Goal: Transaction & Acquisition: Book appointment/travel/reservation

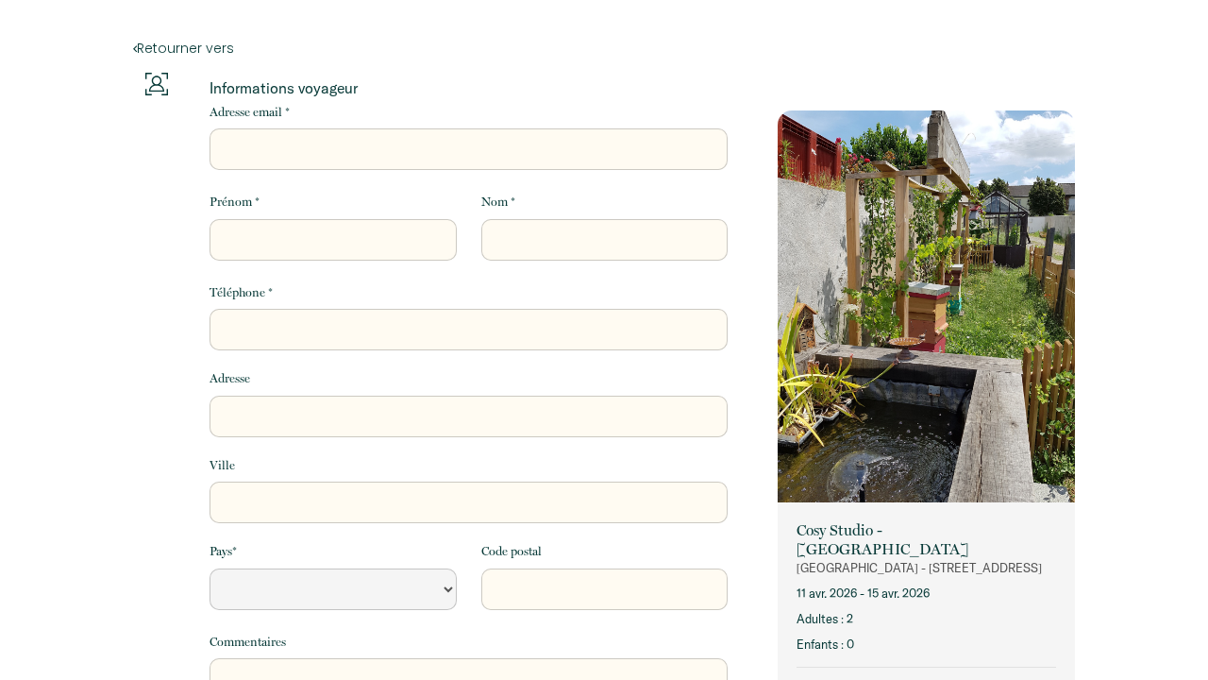
select select "Default select example"
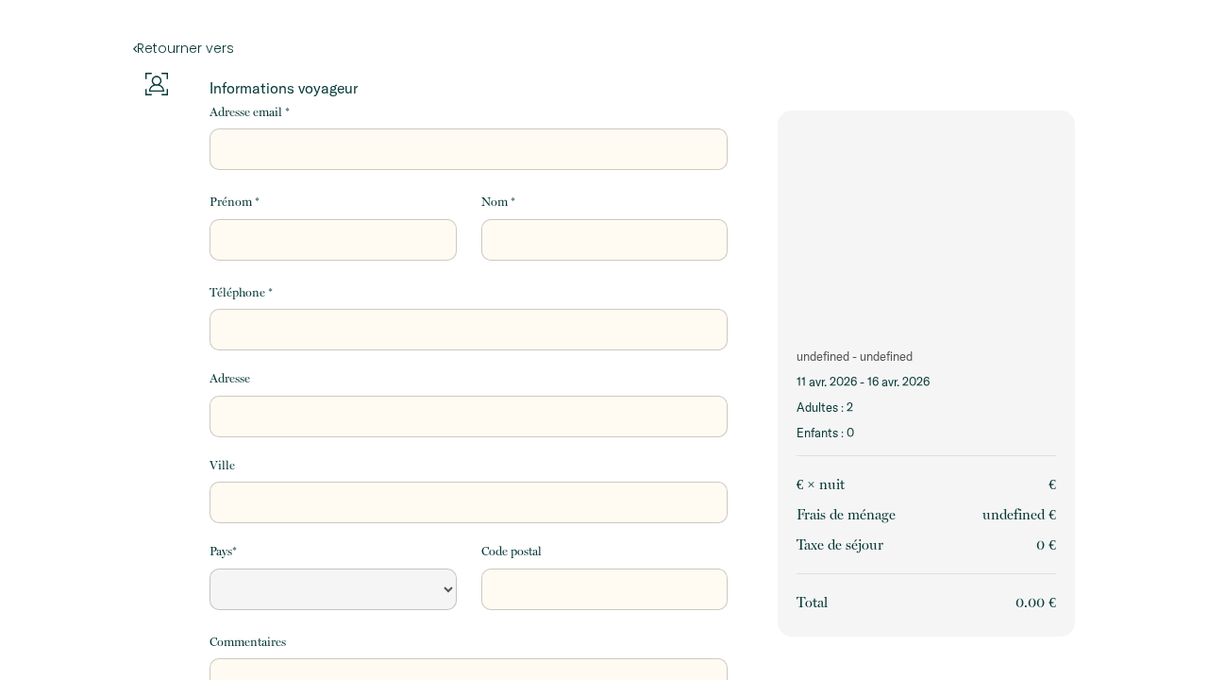
select select "Default select example"
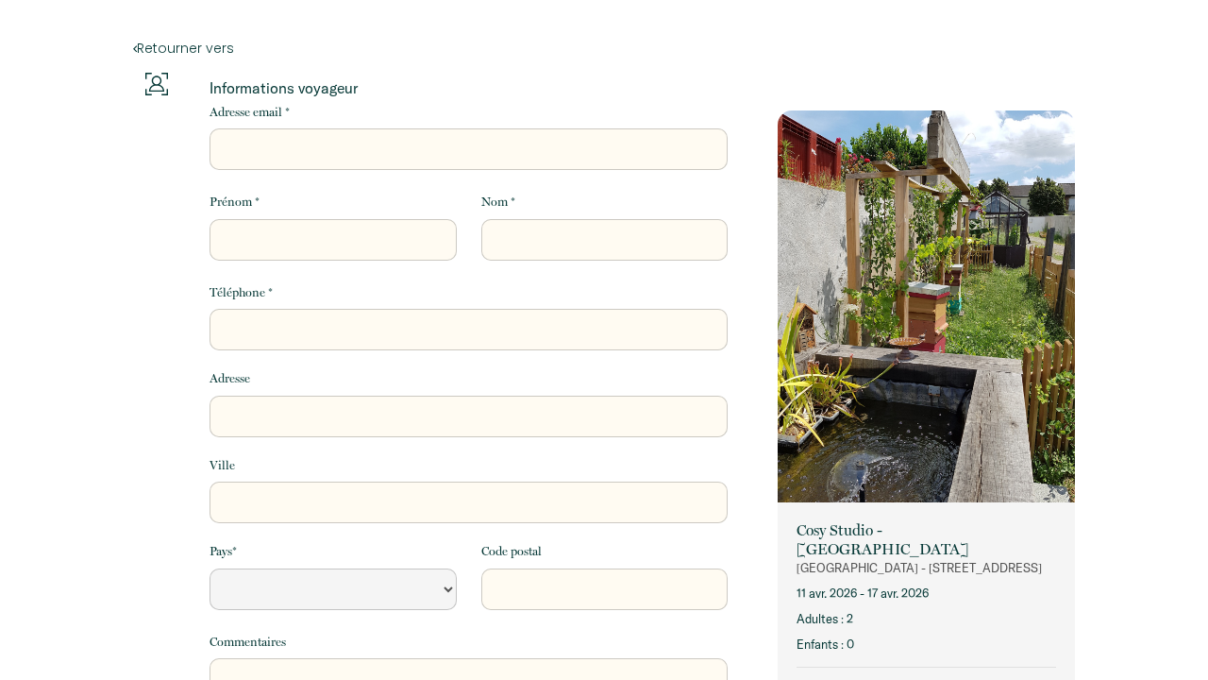
select select "Default select example"
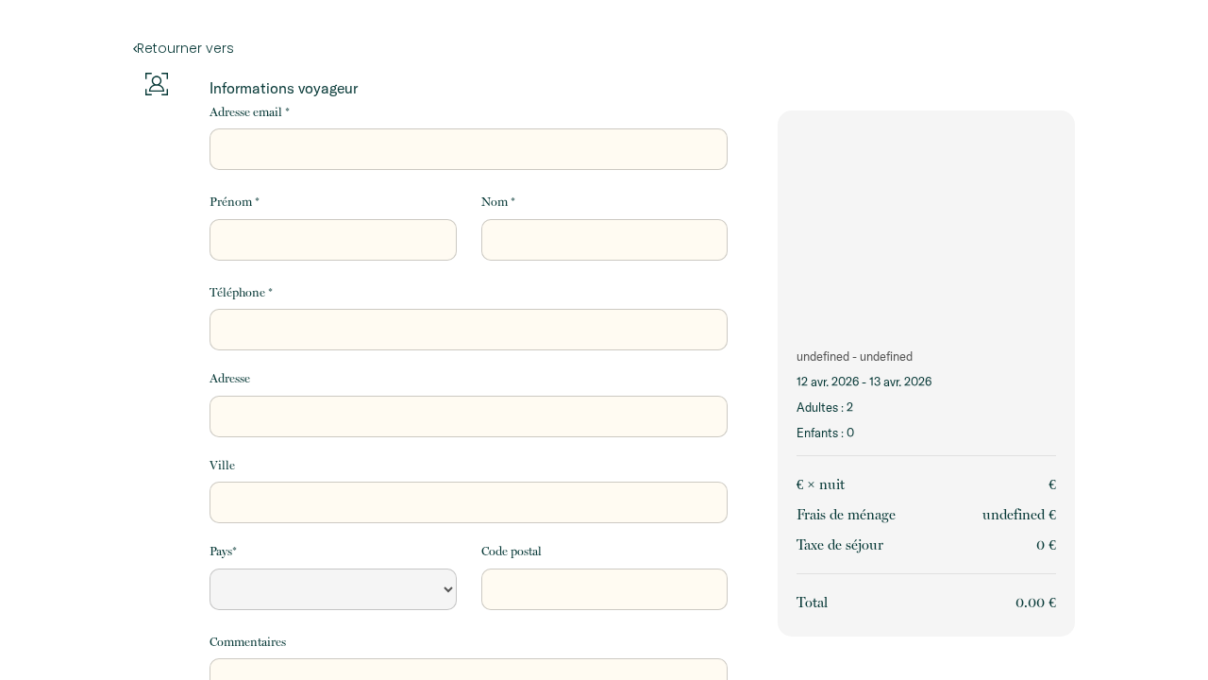
select select "Default select example"
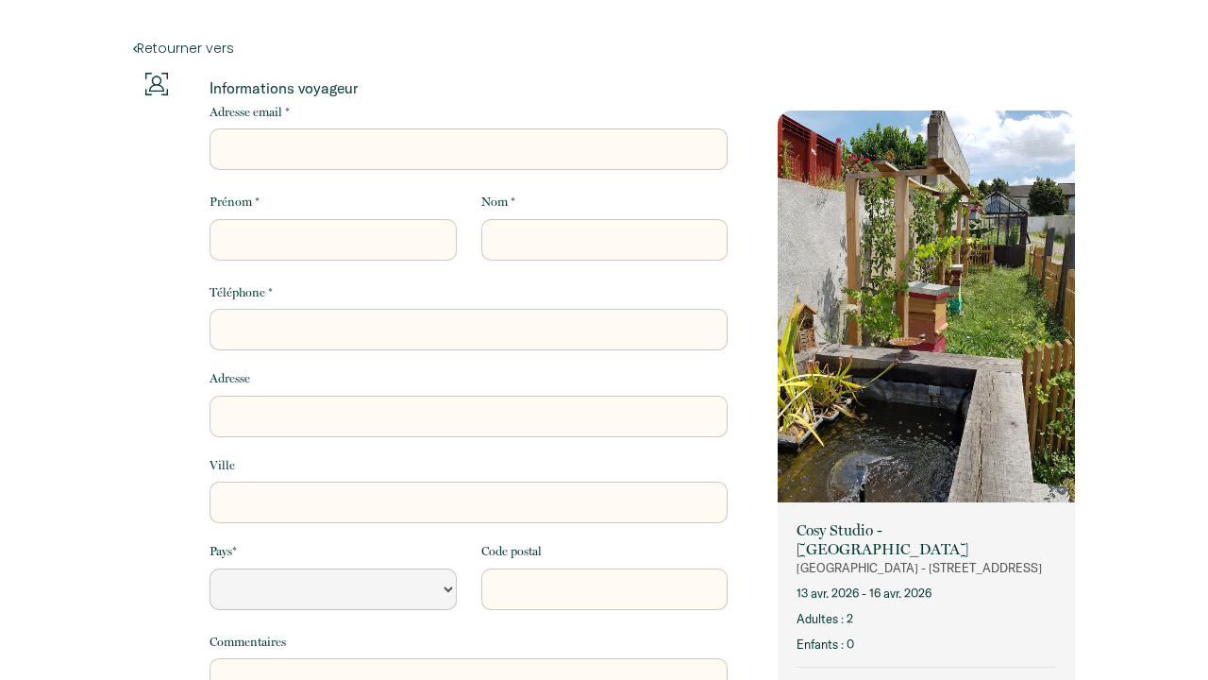
select select "Default select example"
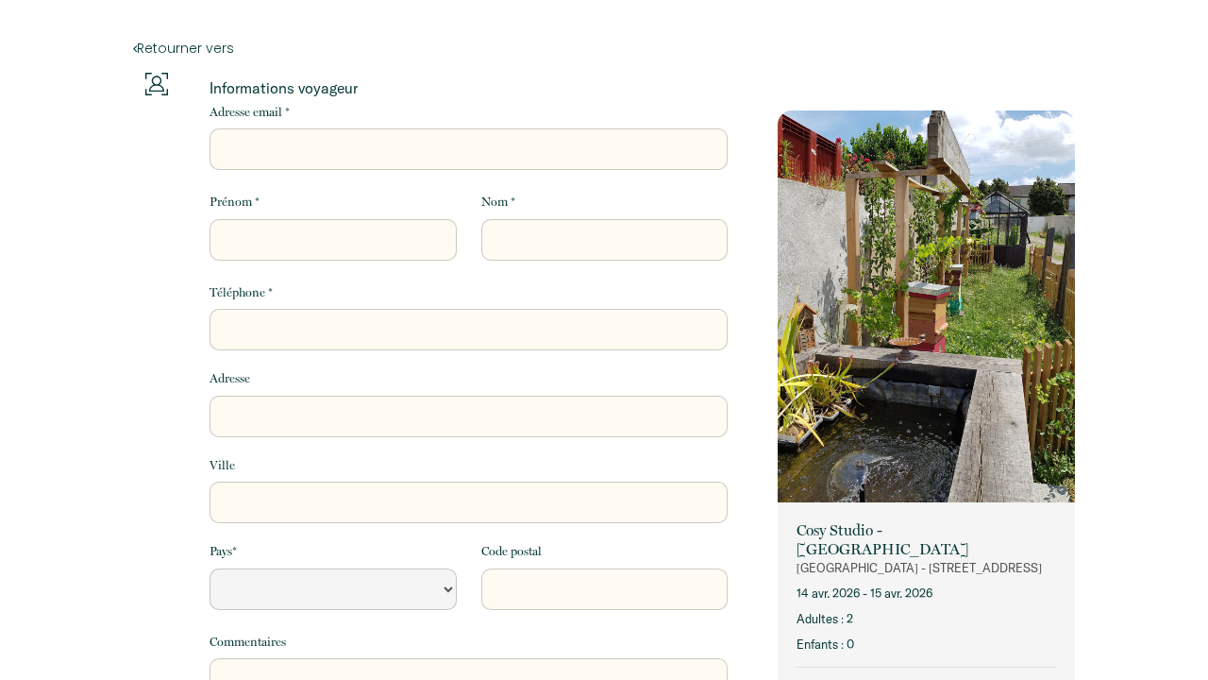
select select "Default select example"
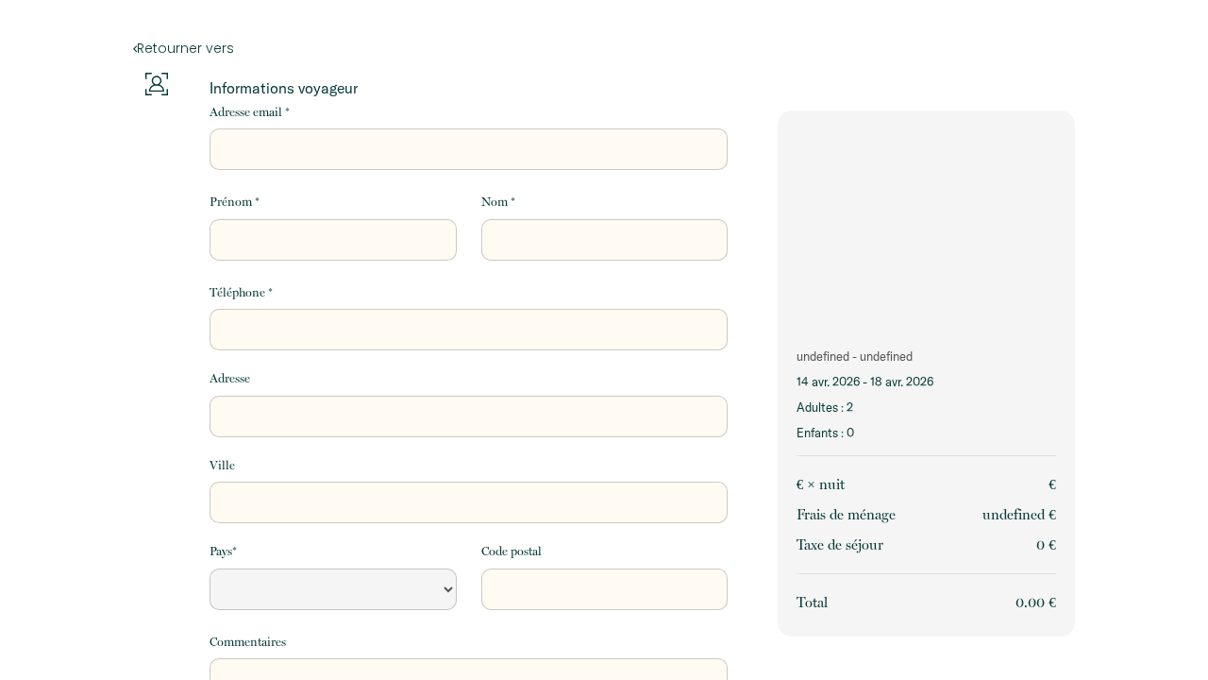
select select "Default select example"
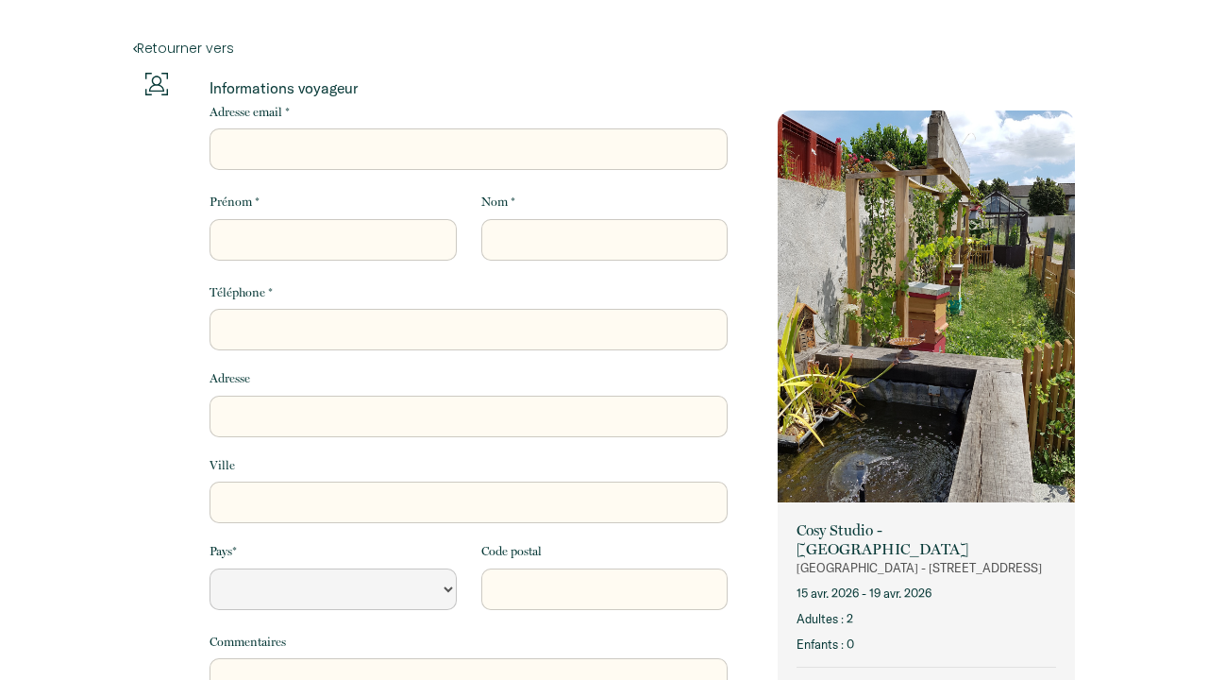
select select "Default select example"
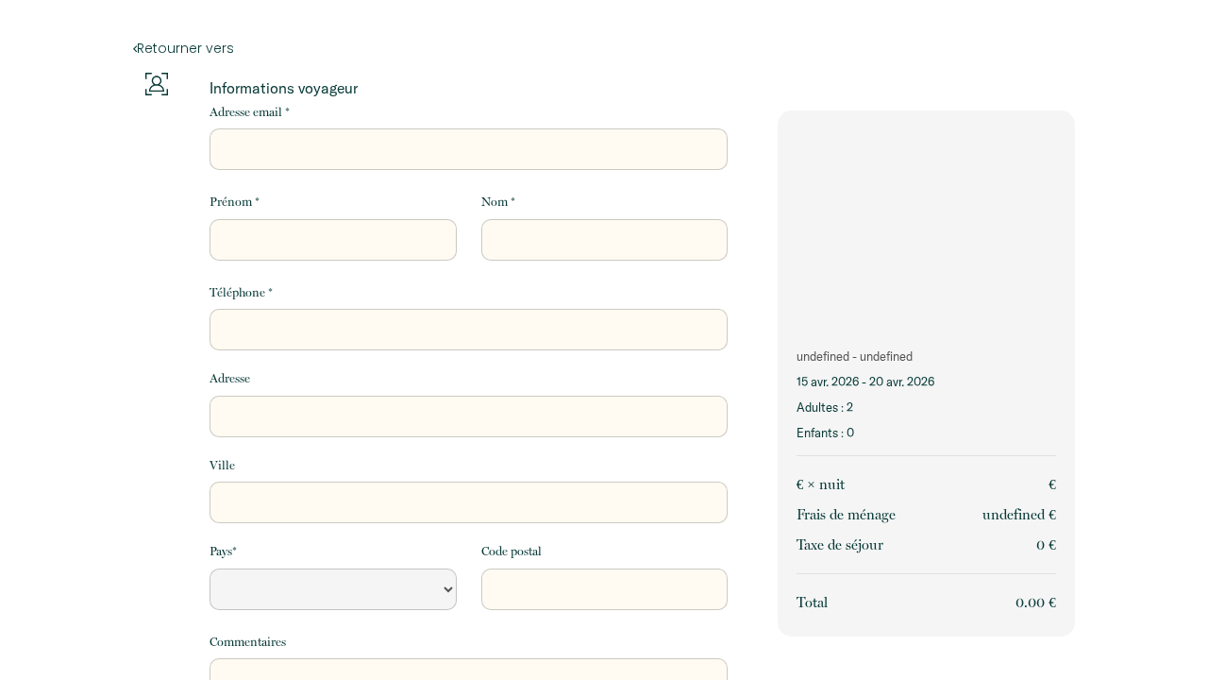
select select "Default select example"
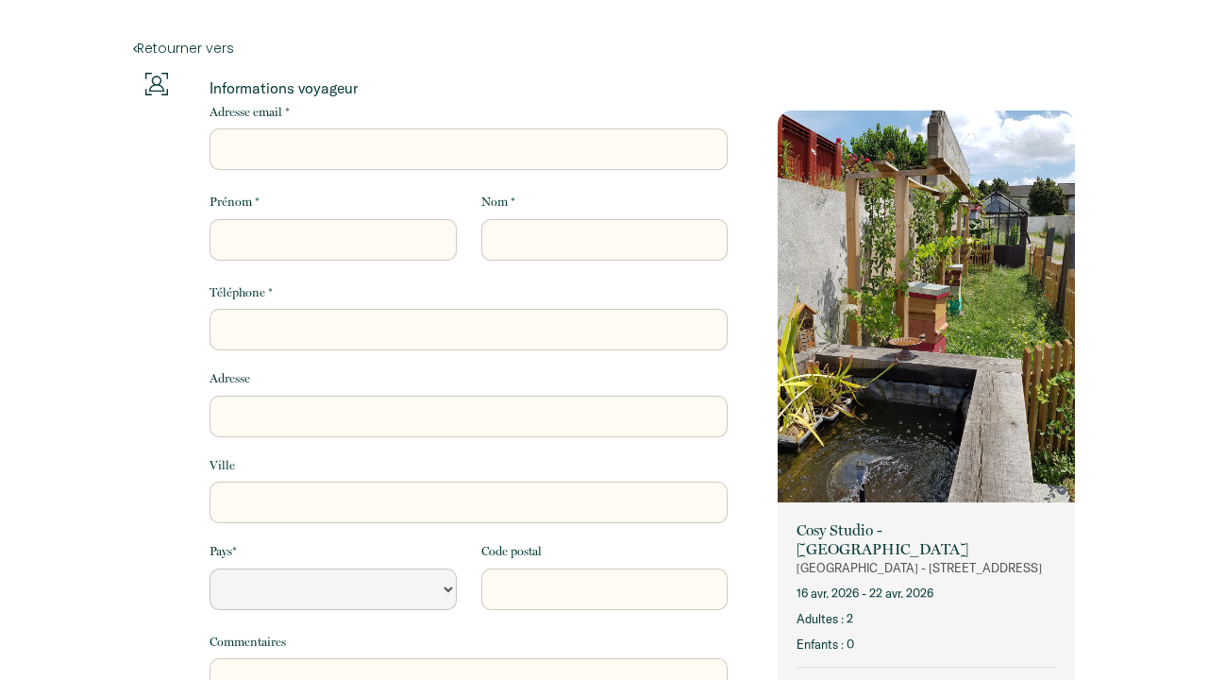
select select "Default select example"
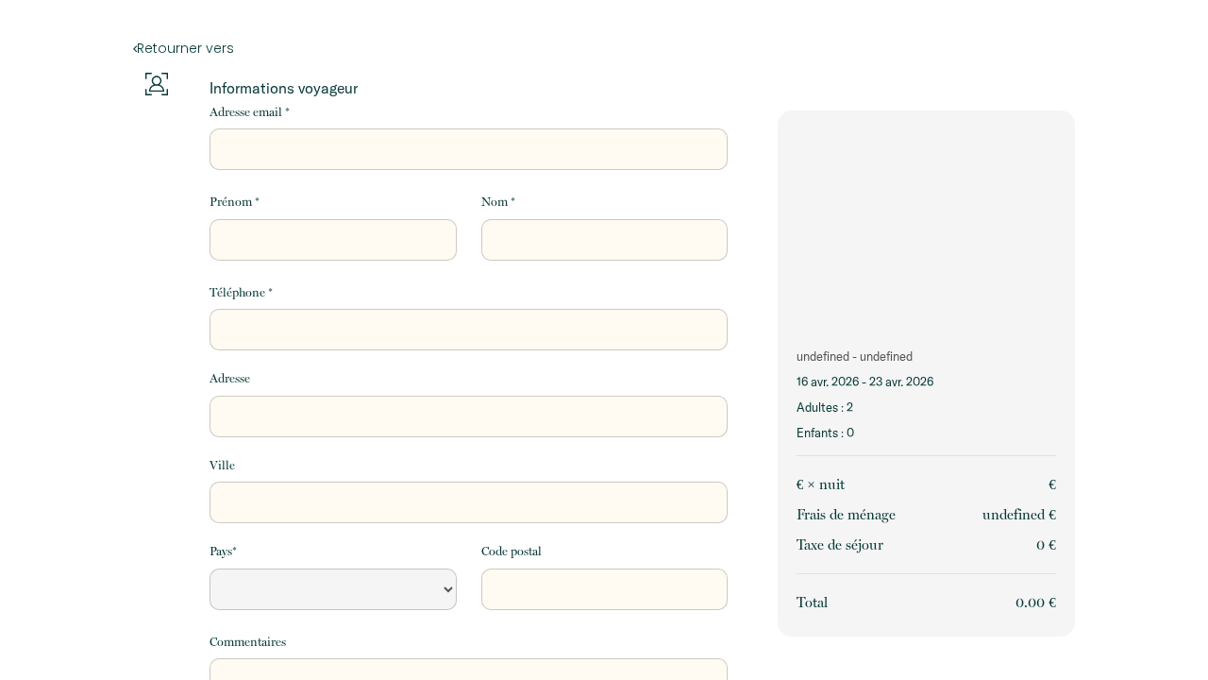
select select "Default select example"
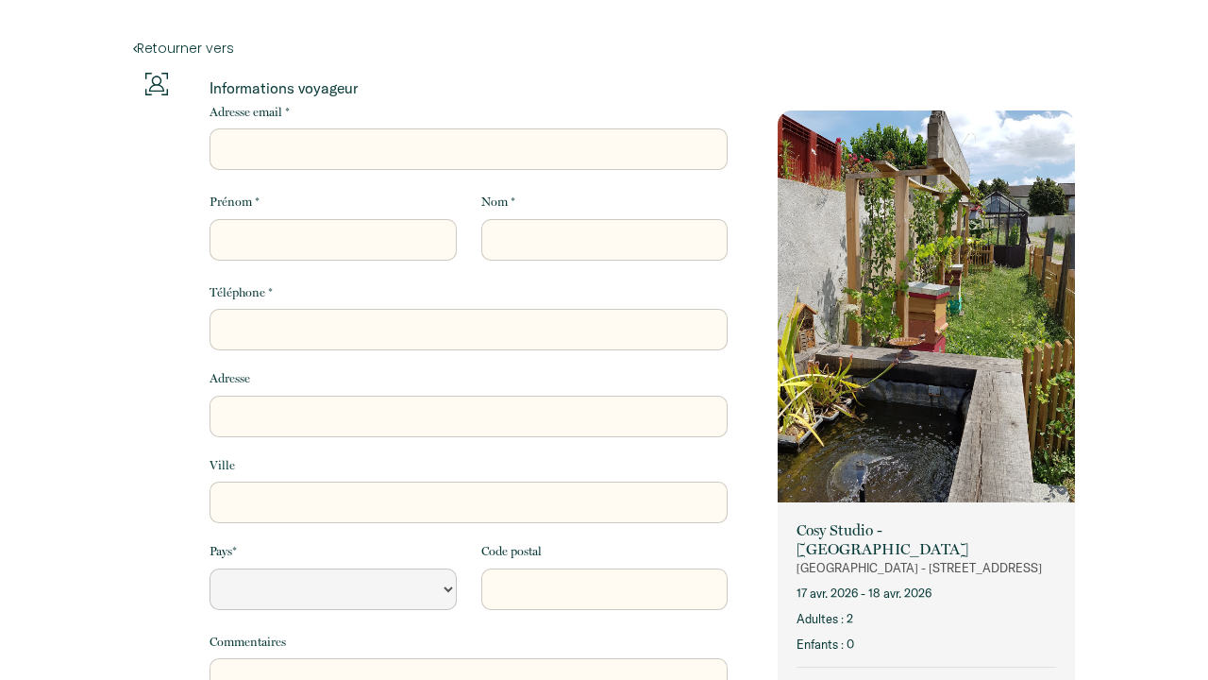
select select "Default select example"
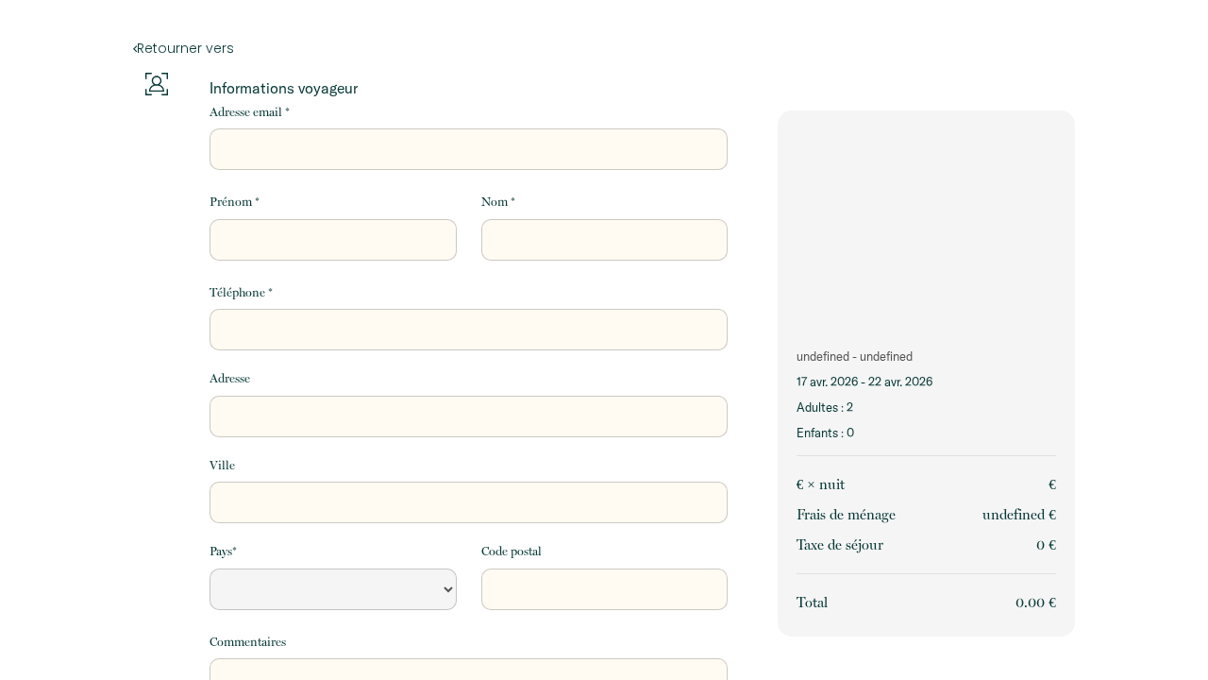
select select "Default select example"
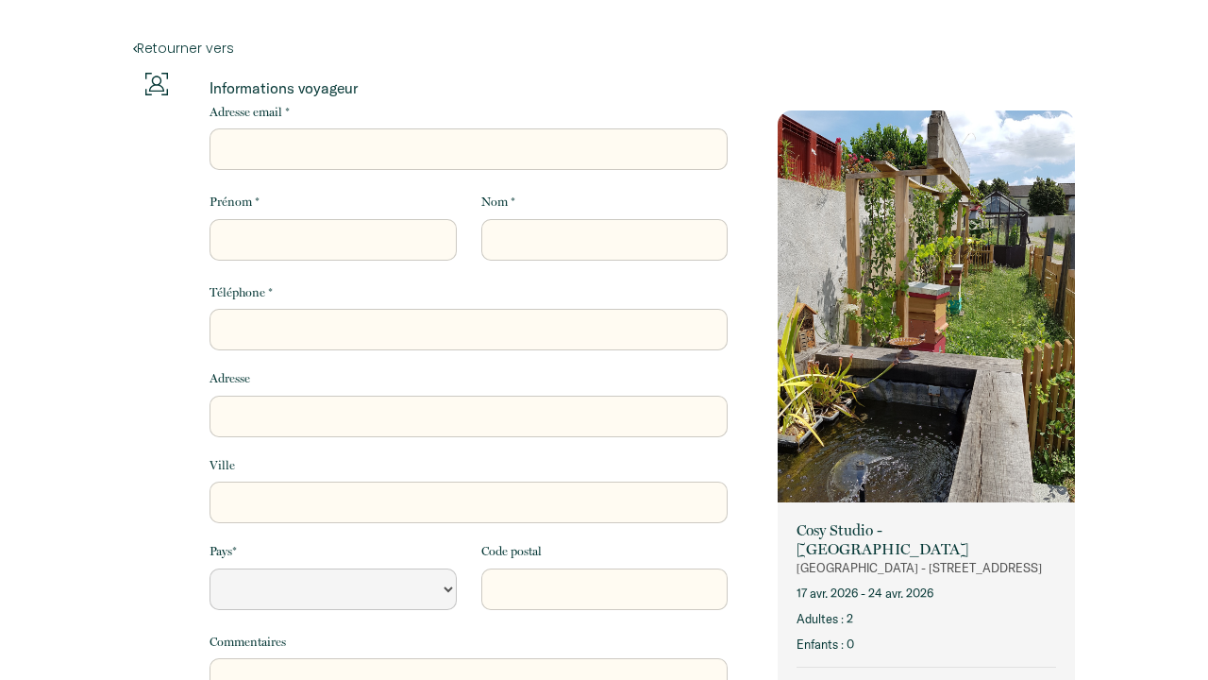
select select "Default select example"
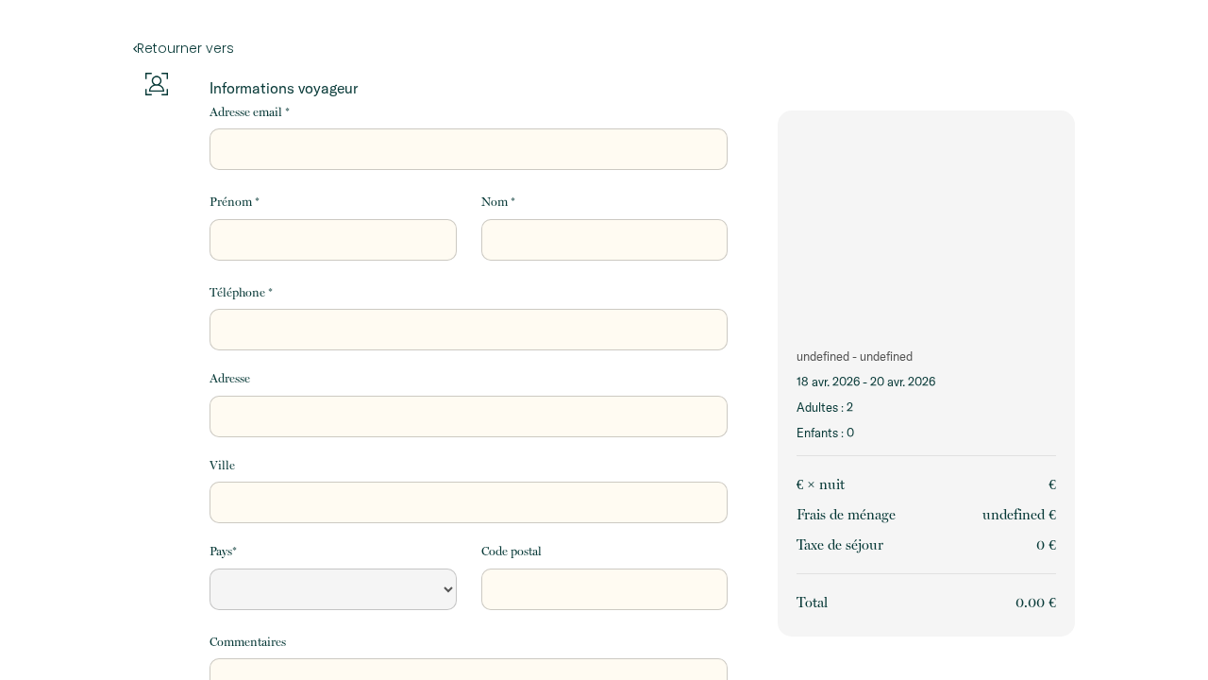
select select "Default select example"
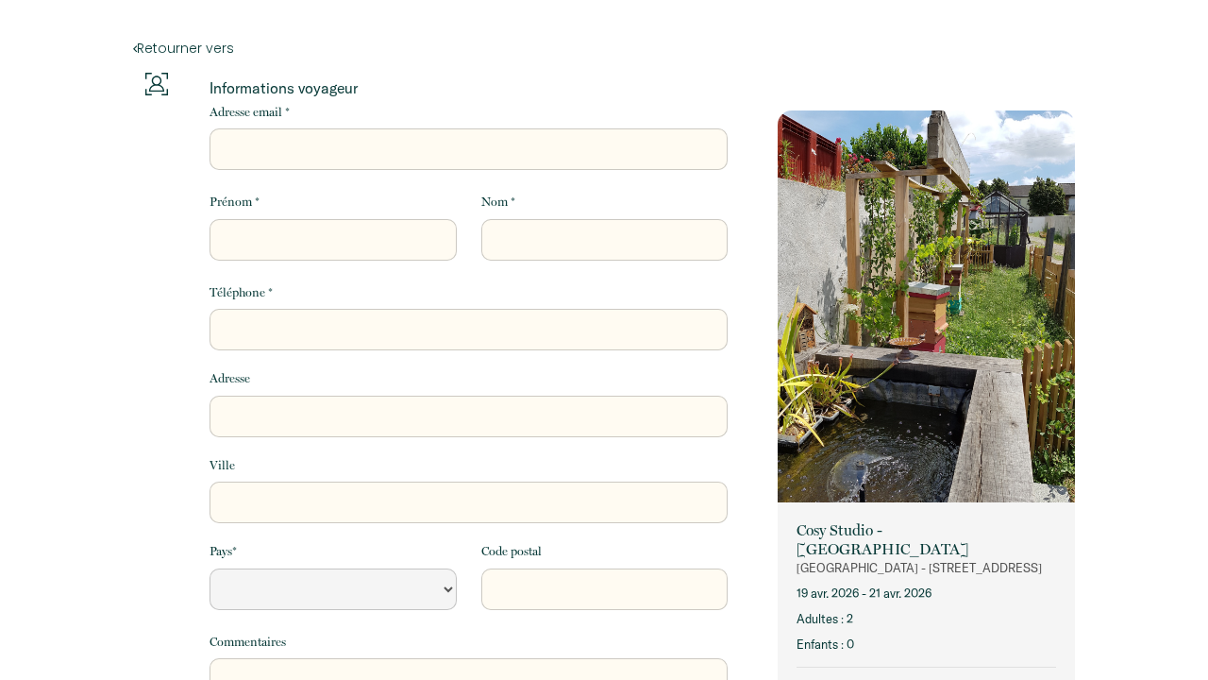
select select "Default select example"
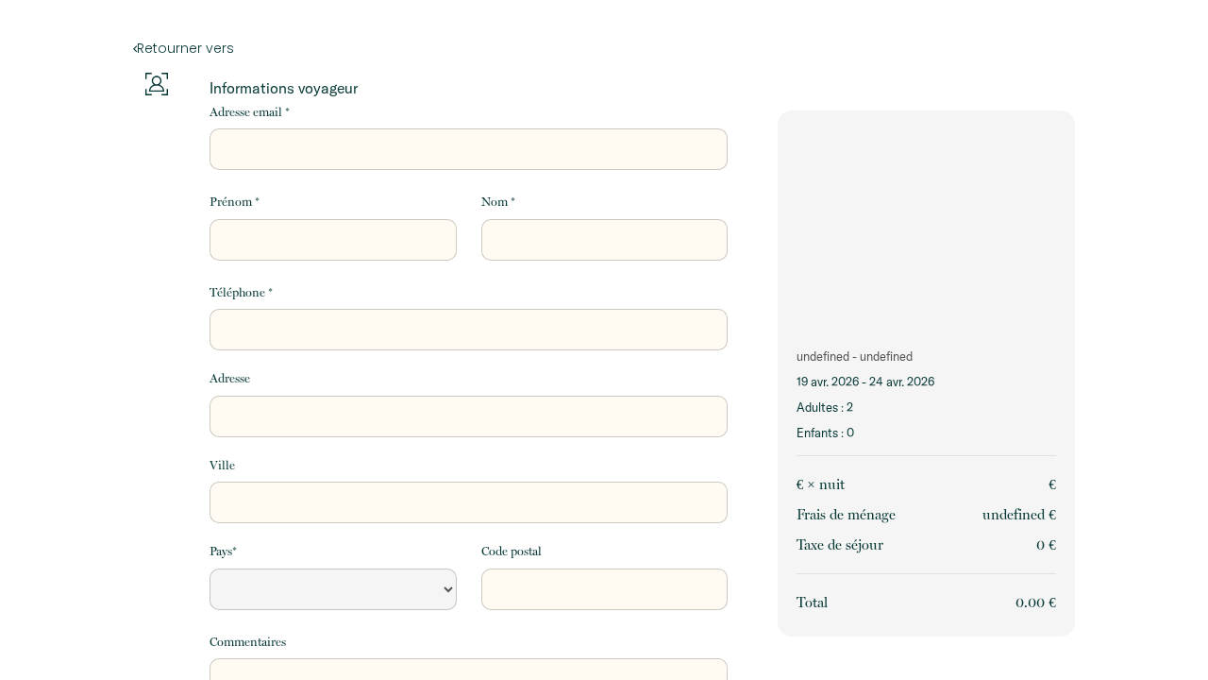
select select "Default select example"
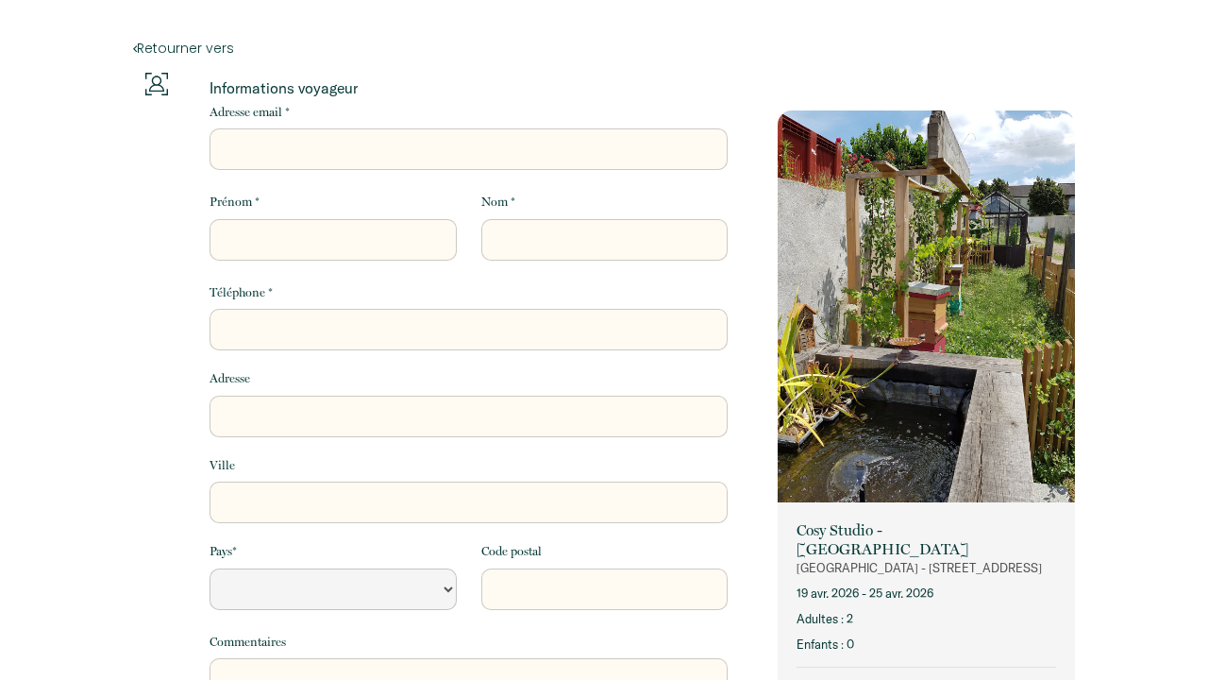
select select "Default select example"
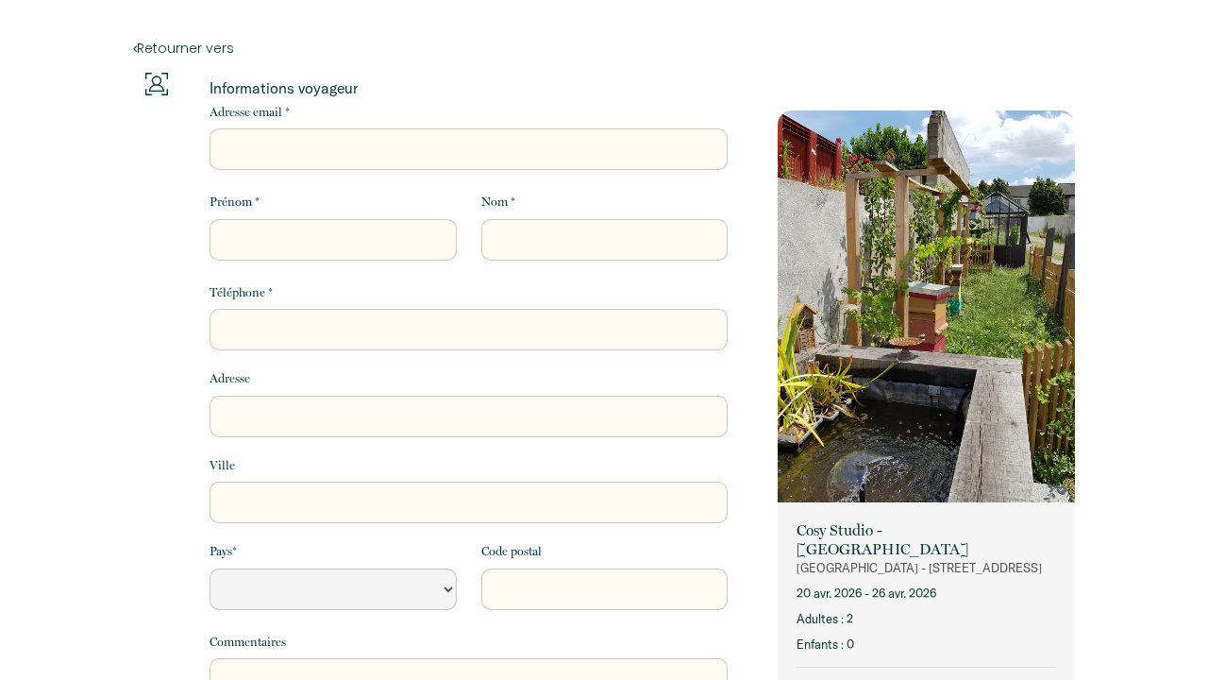
select select "Default select example"
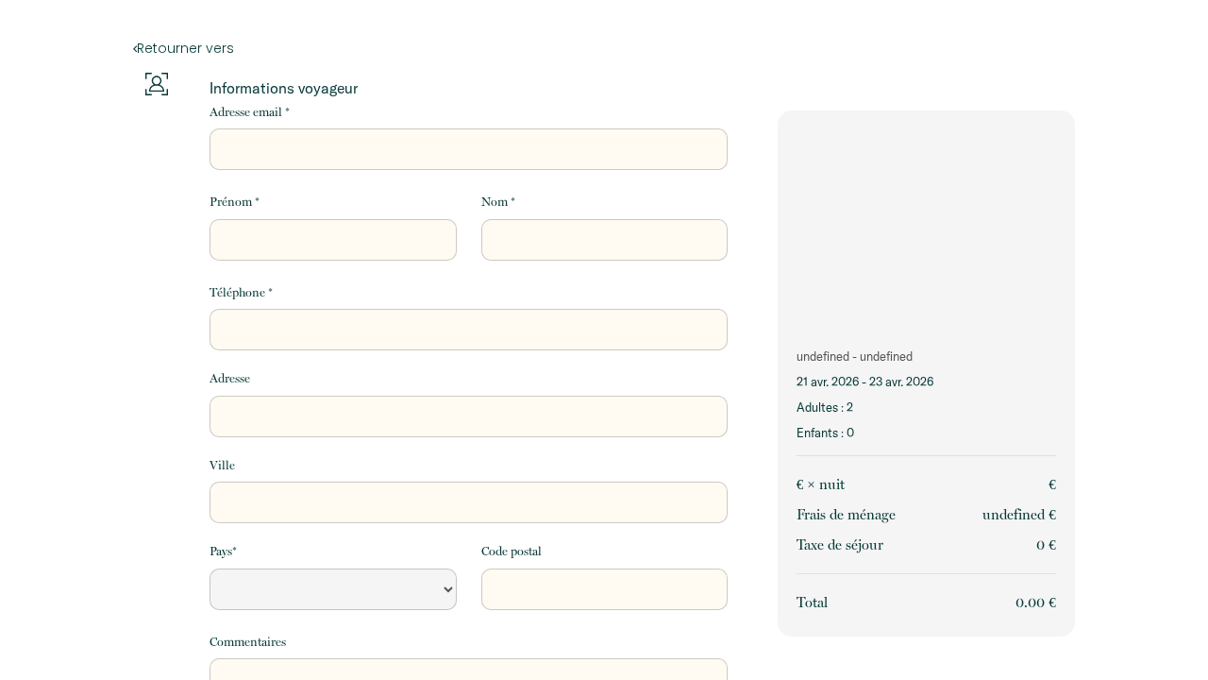
select select "Default select example"
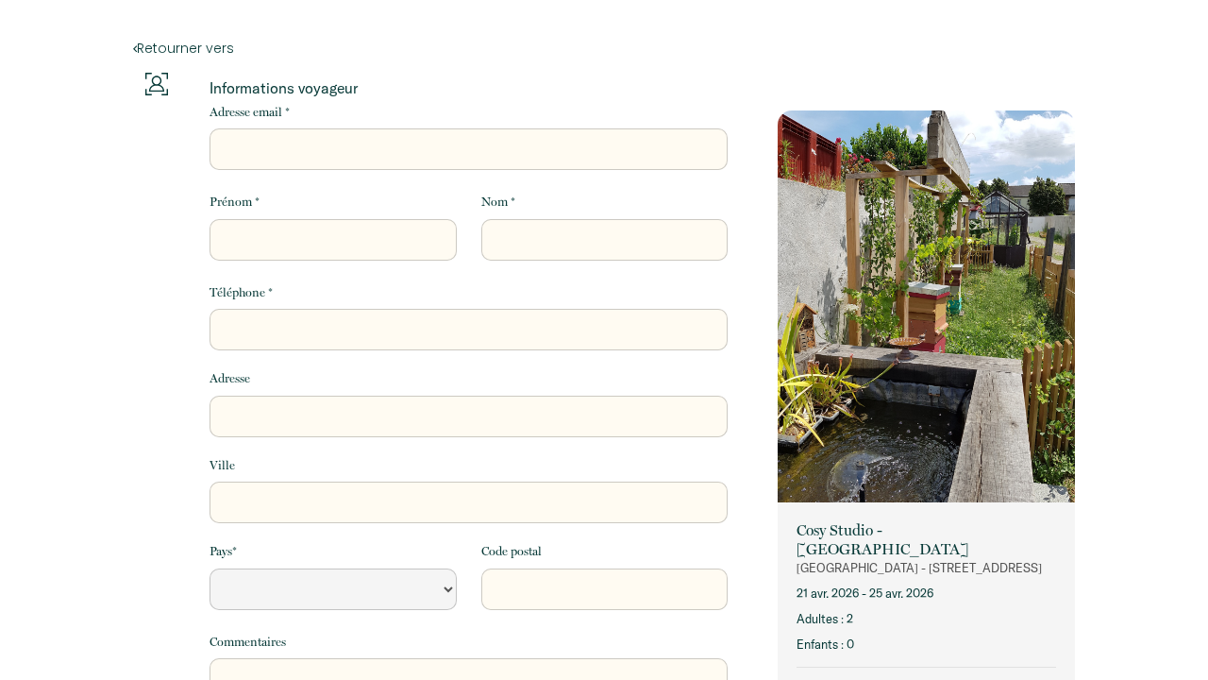
select select "Default select example"
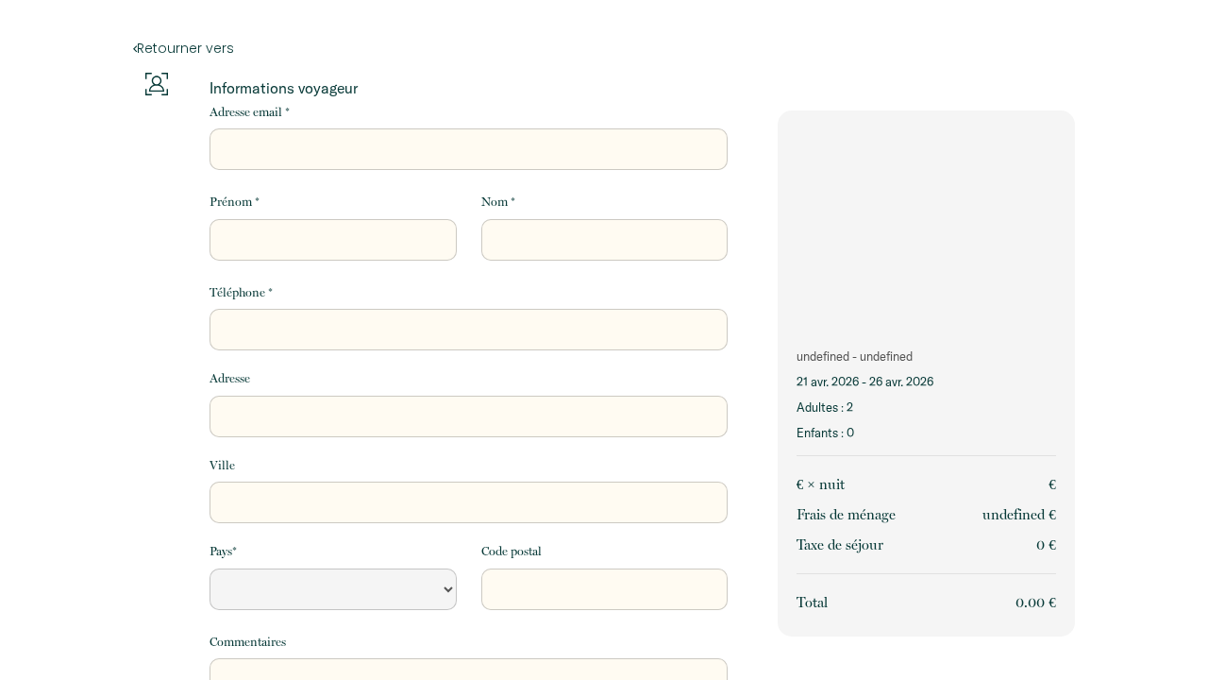
select select "Default select example"
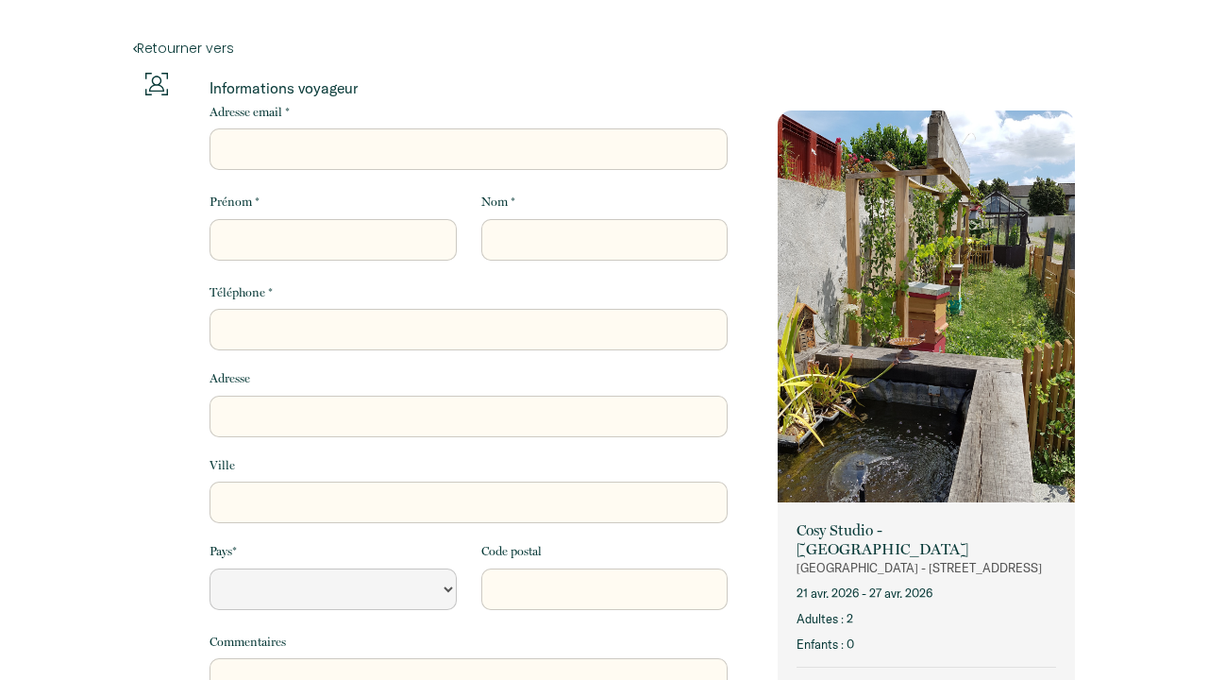
select select "Default select example"
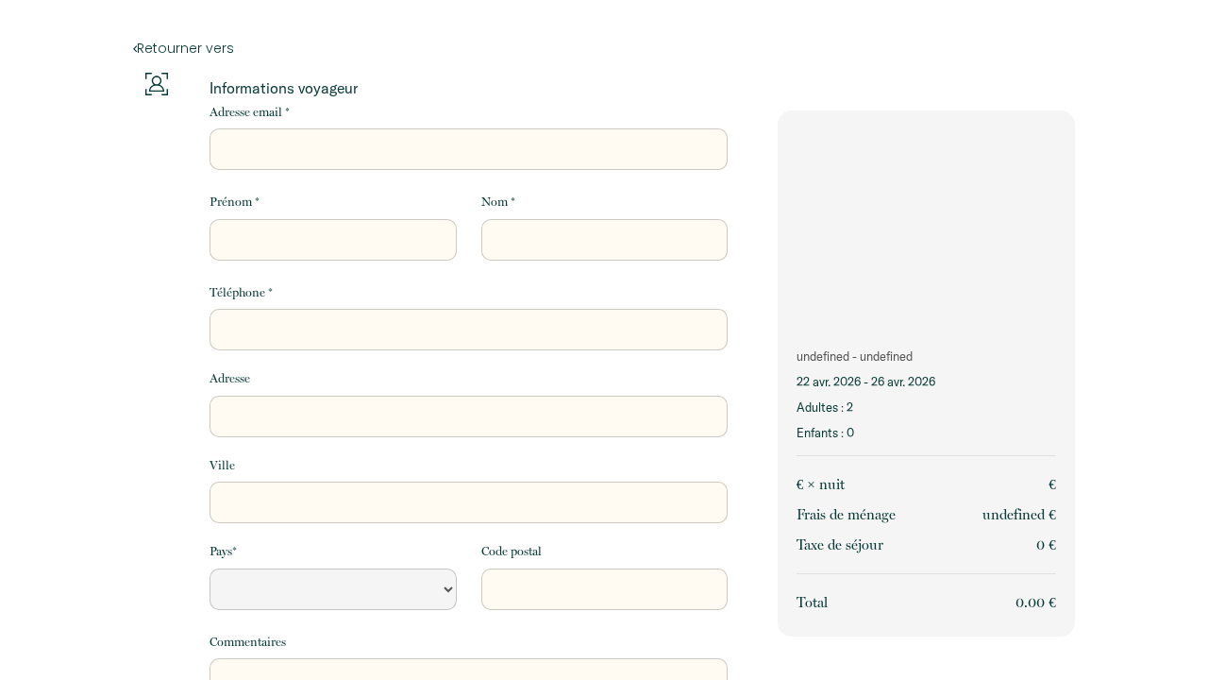
select select "Default select example"
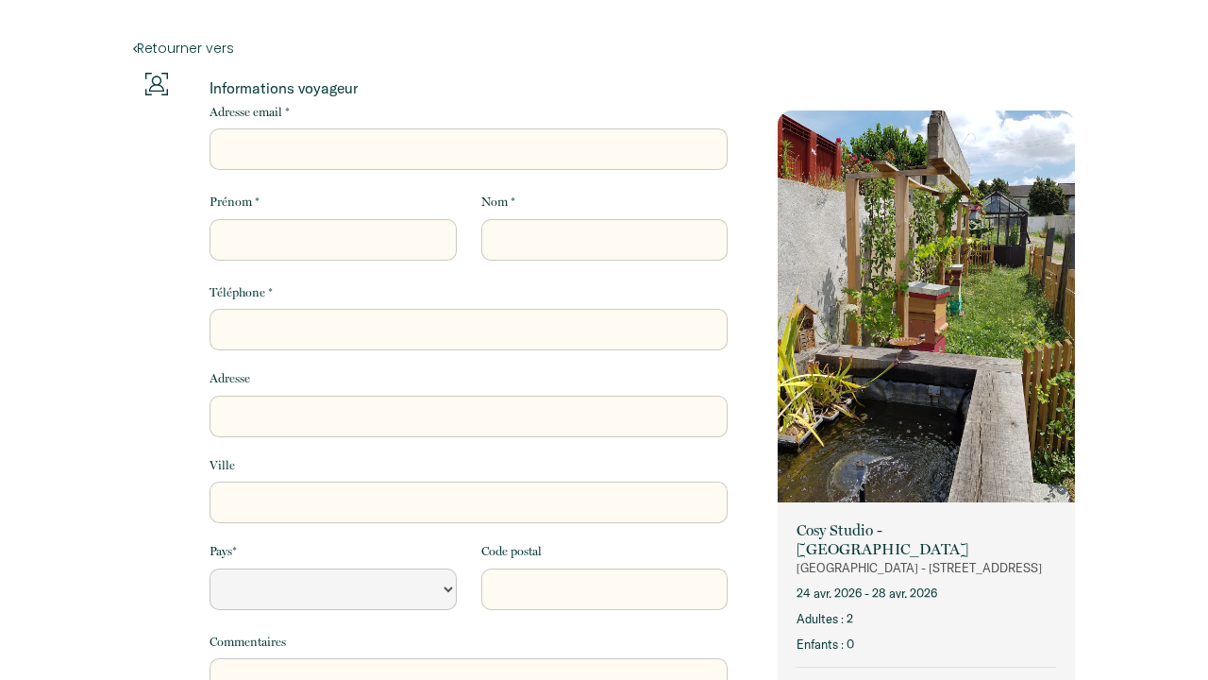
select select "Default select example"
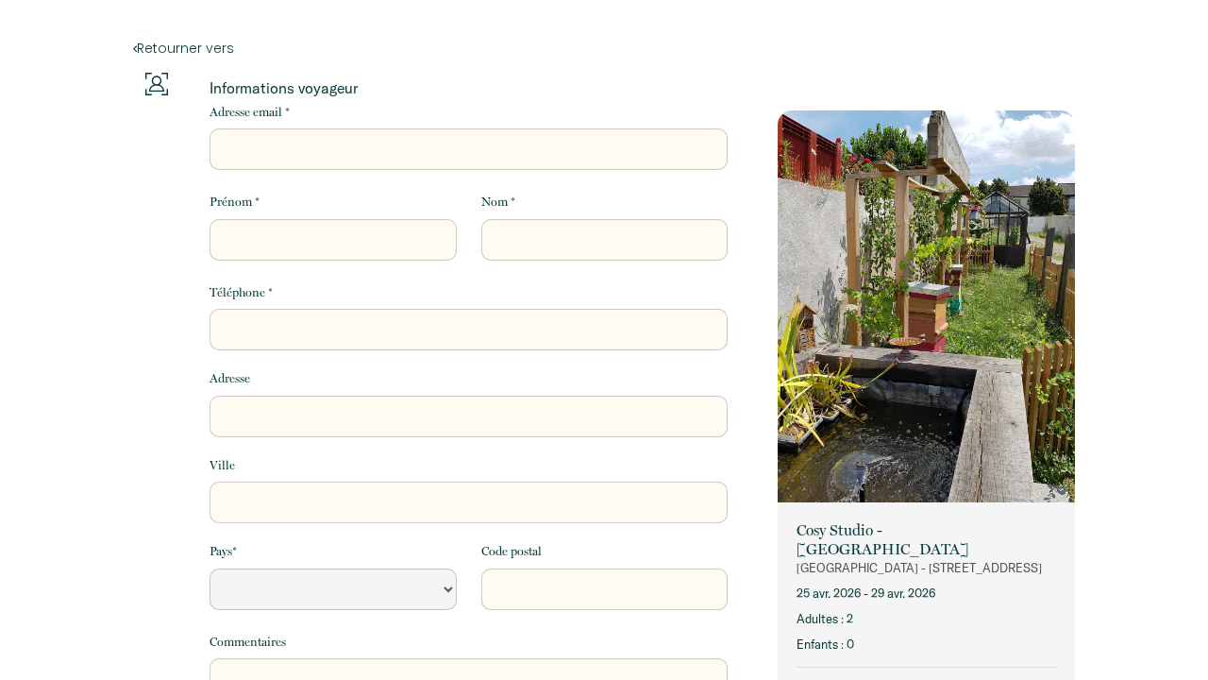
select select "Default select example"
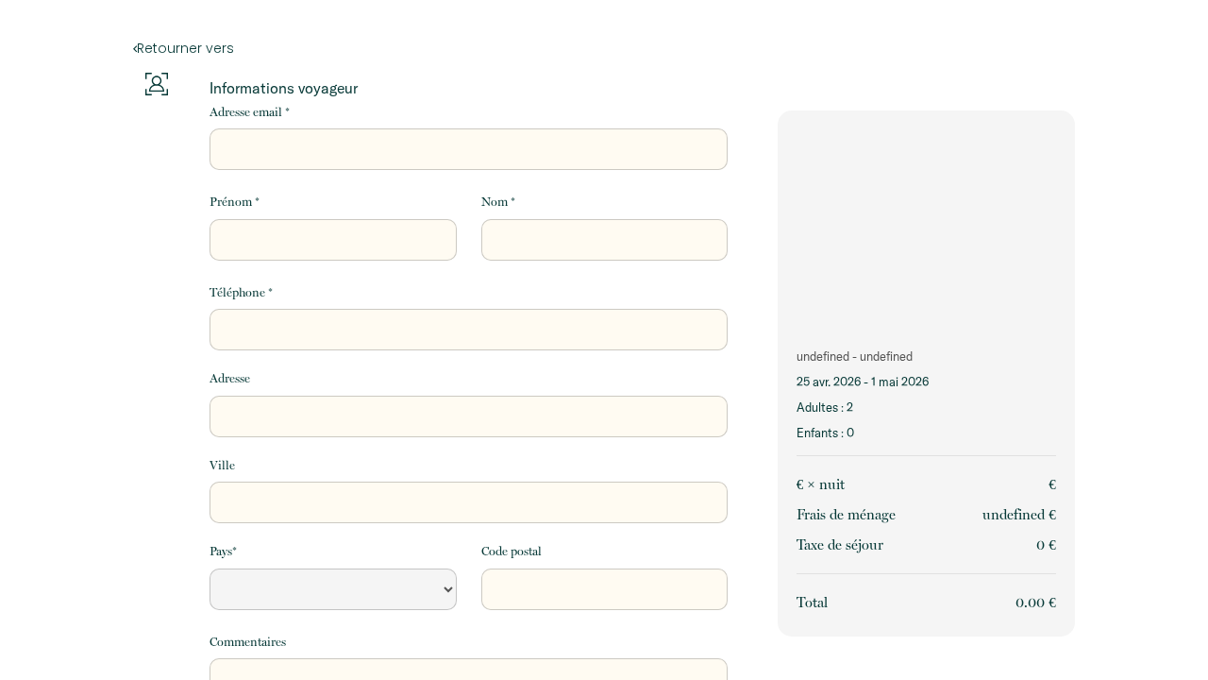
select select "Default select example"
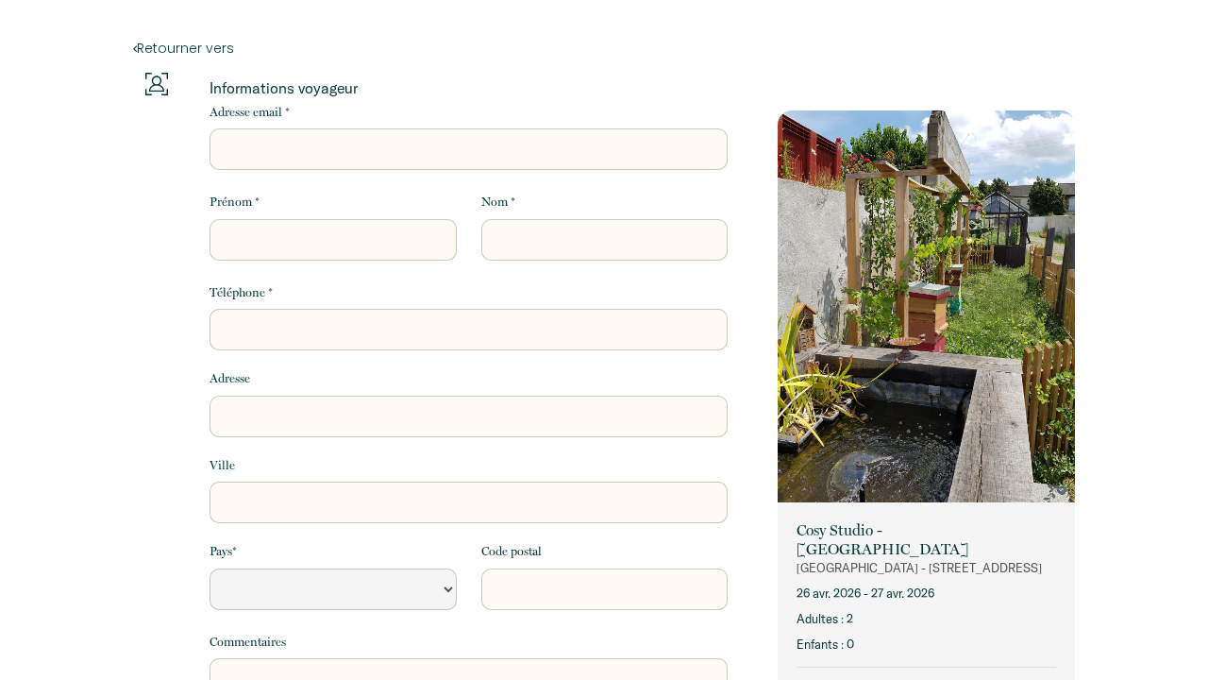
select select "Default select example"
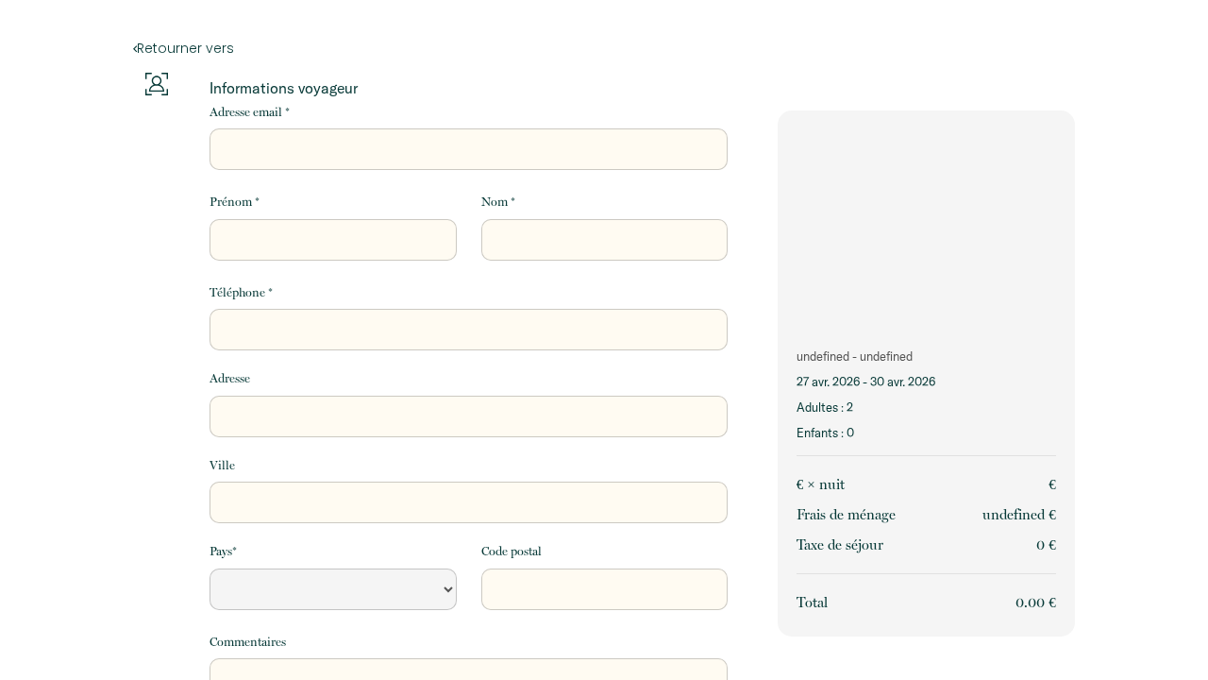
select select "Default select example"
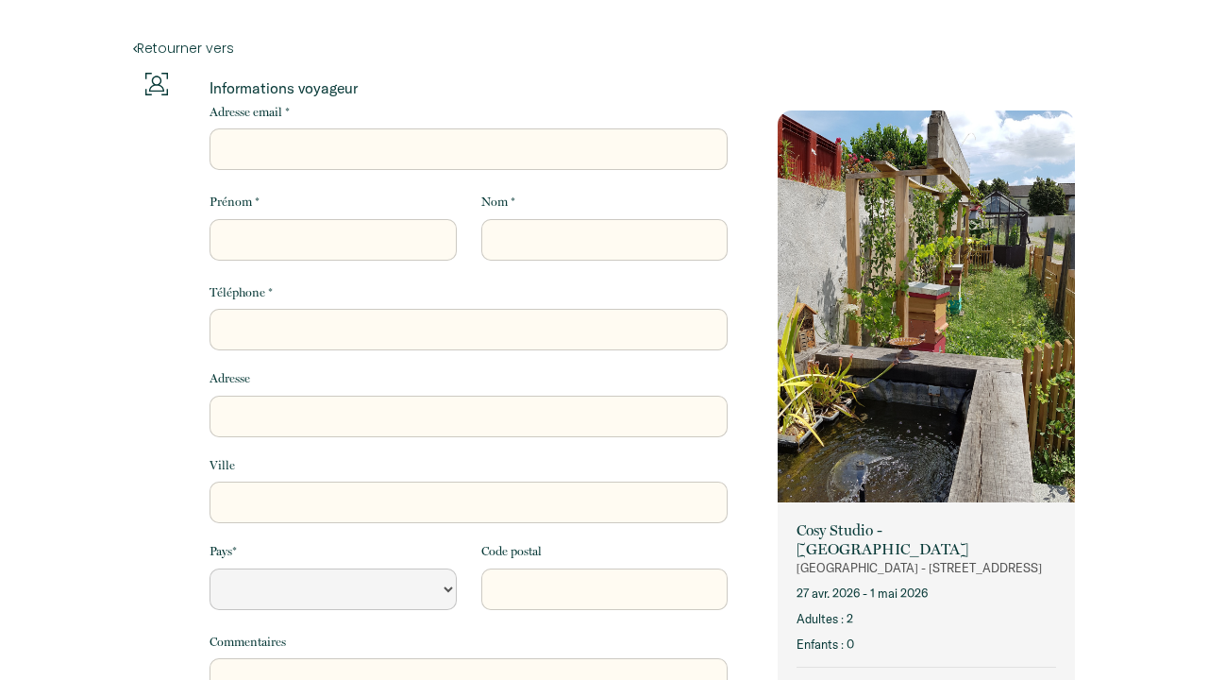
select select "Default select example"
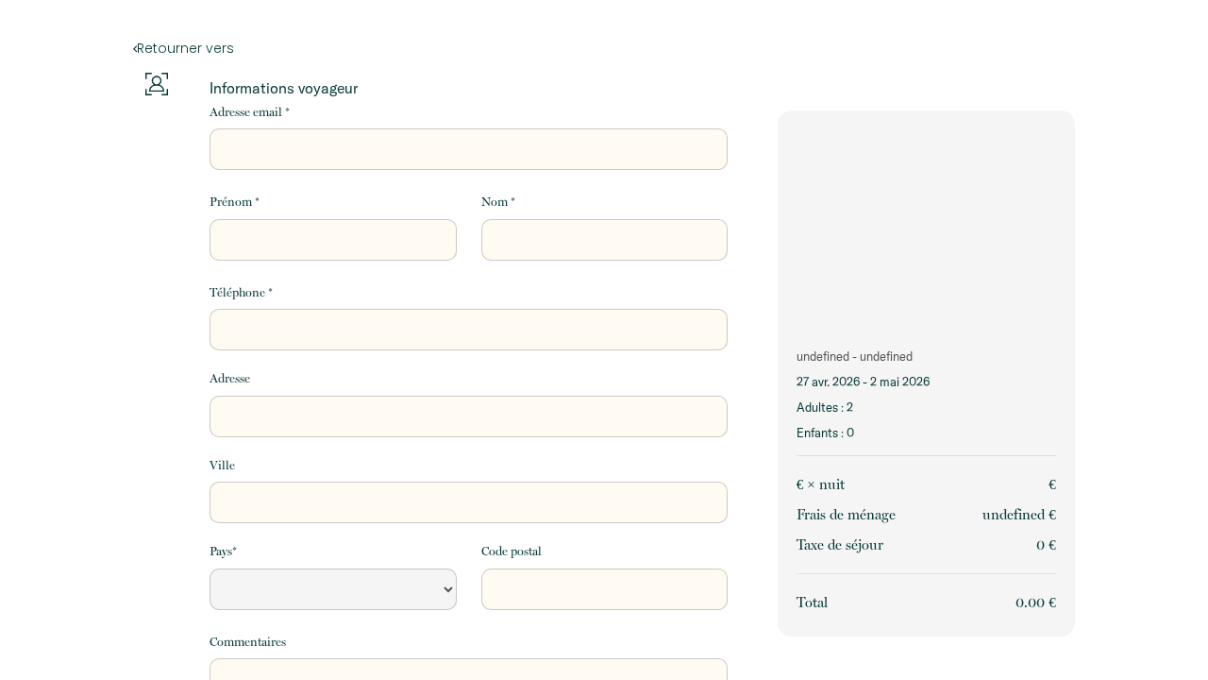
select select "Default select example"
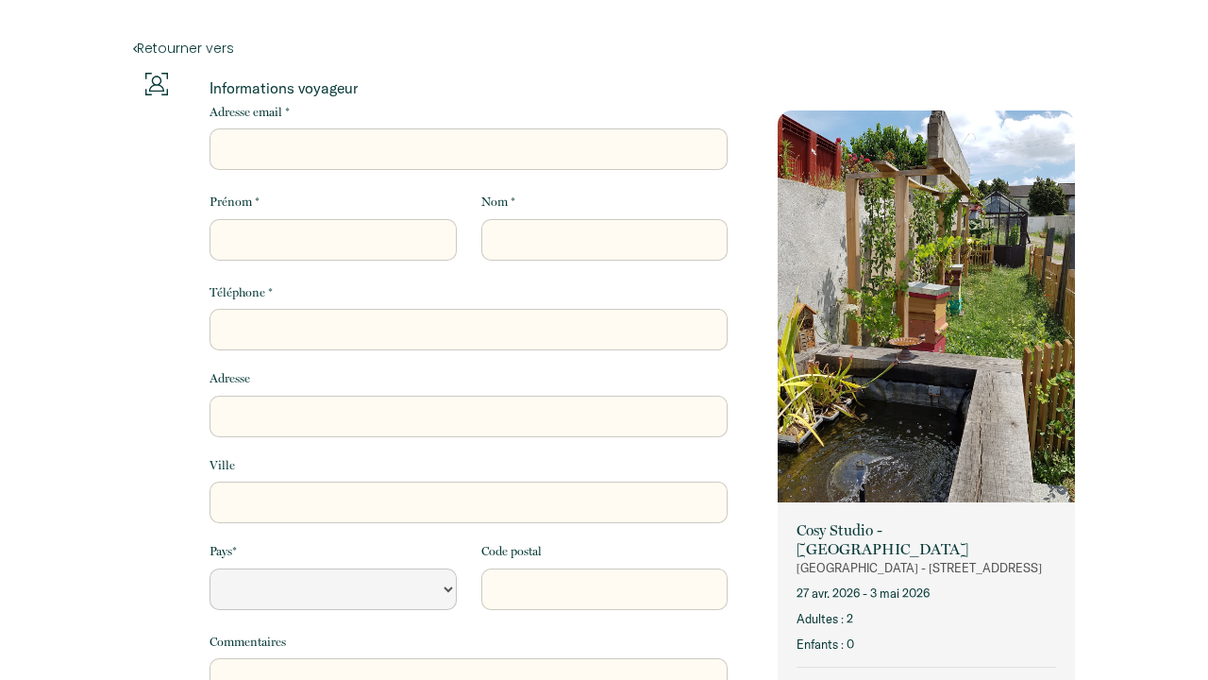
select select "Default select example"
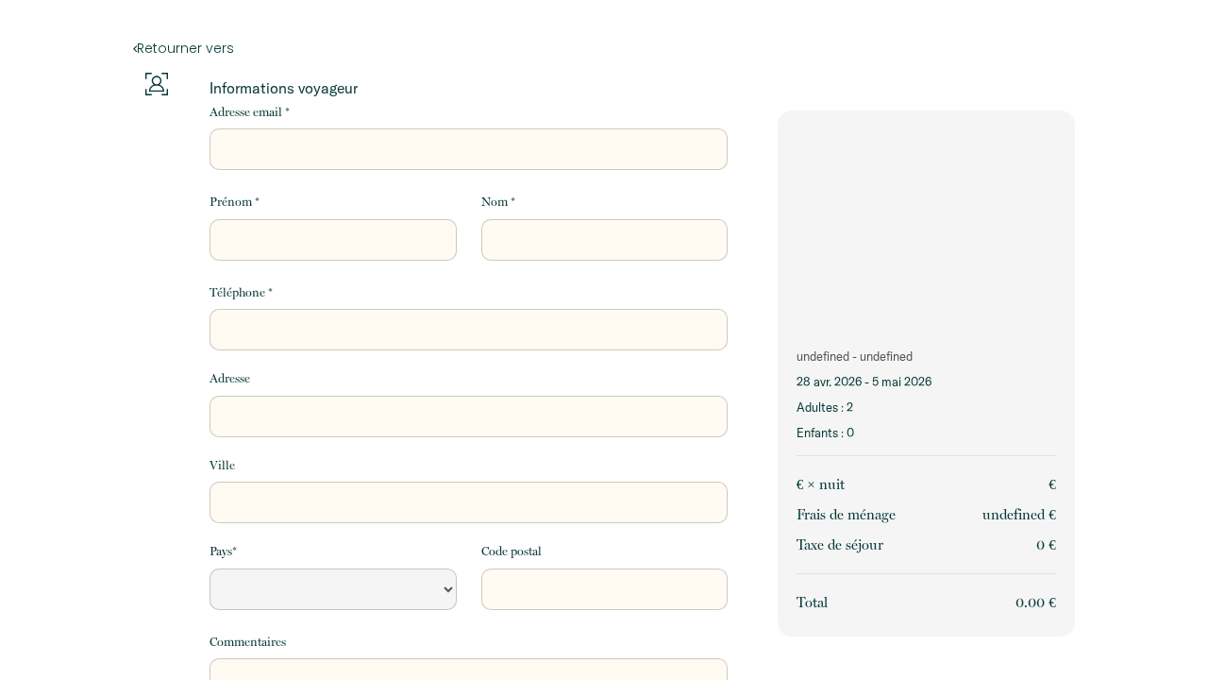
select select "Default select example"
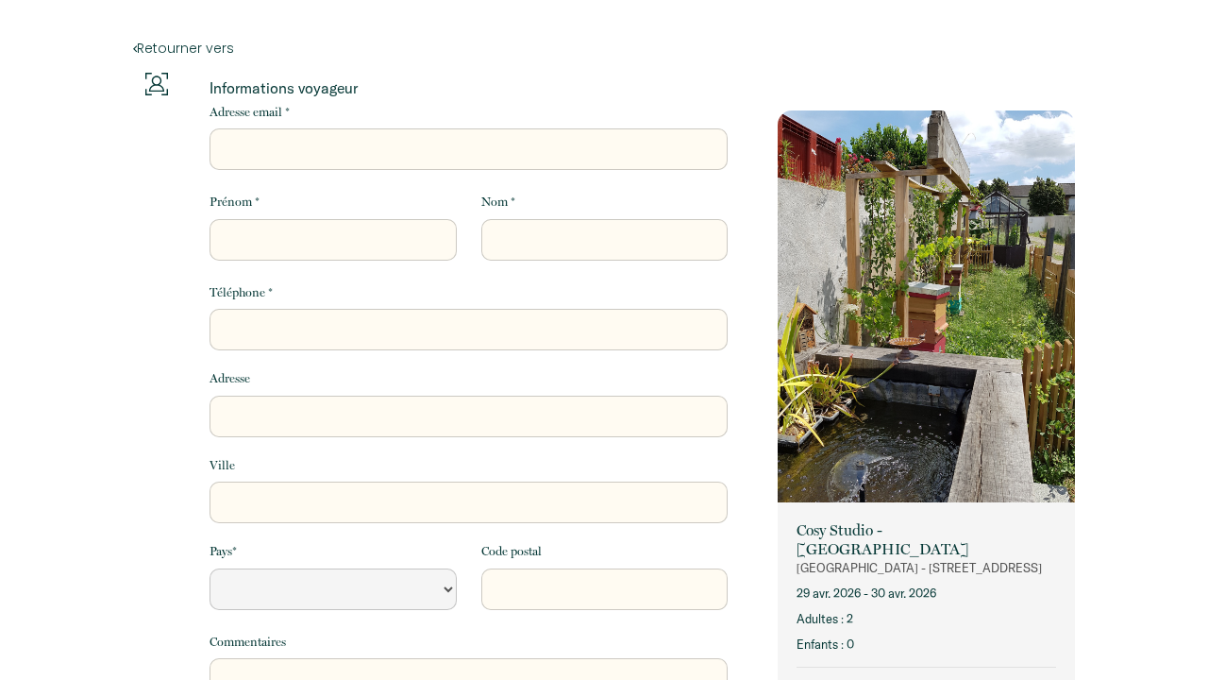
select select "Default select example"
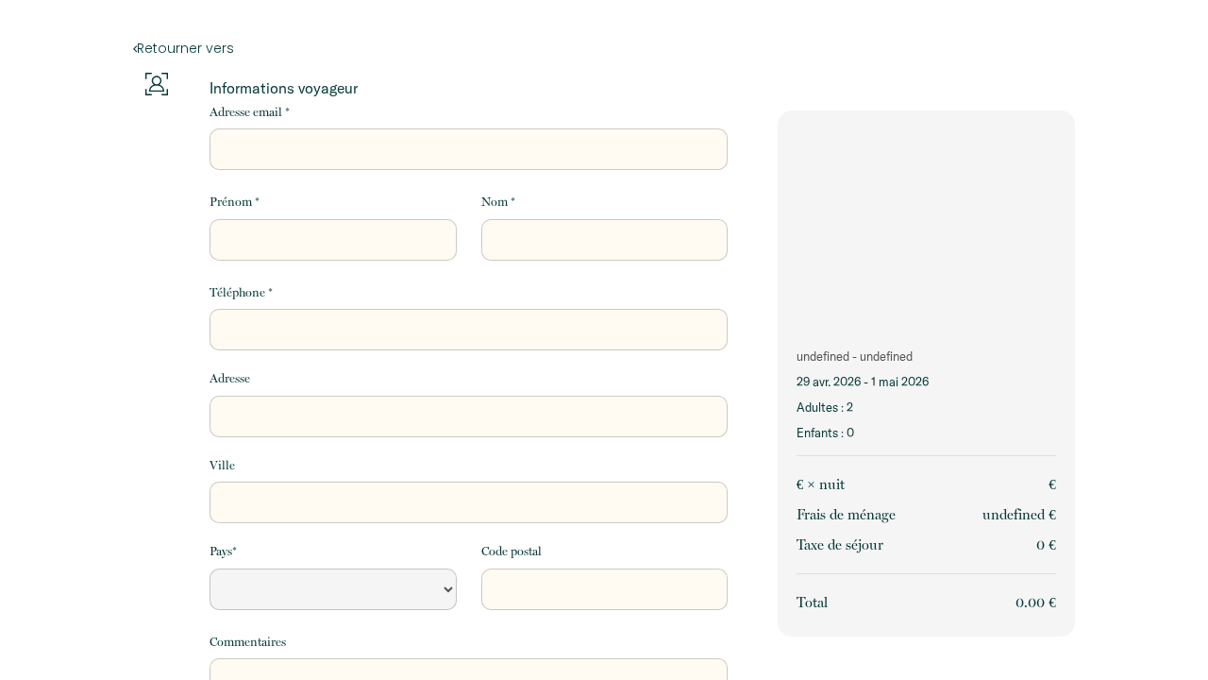
select select "Default select example"
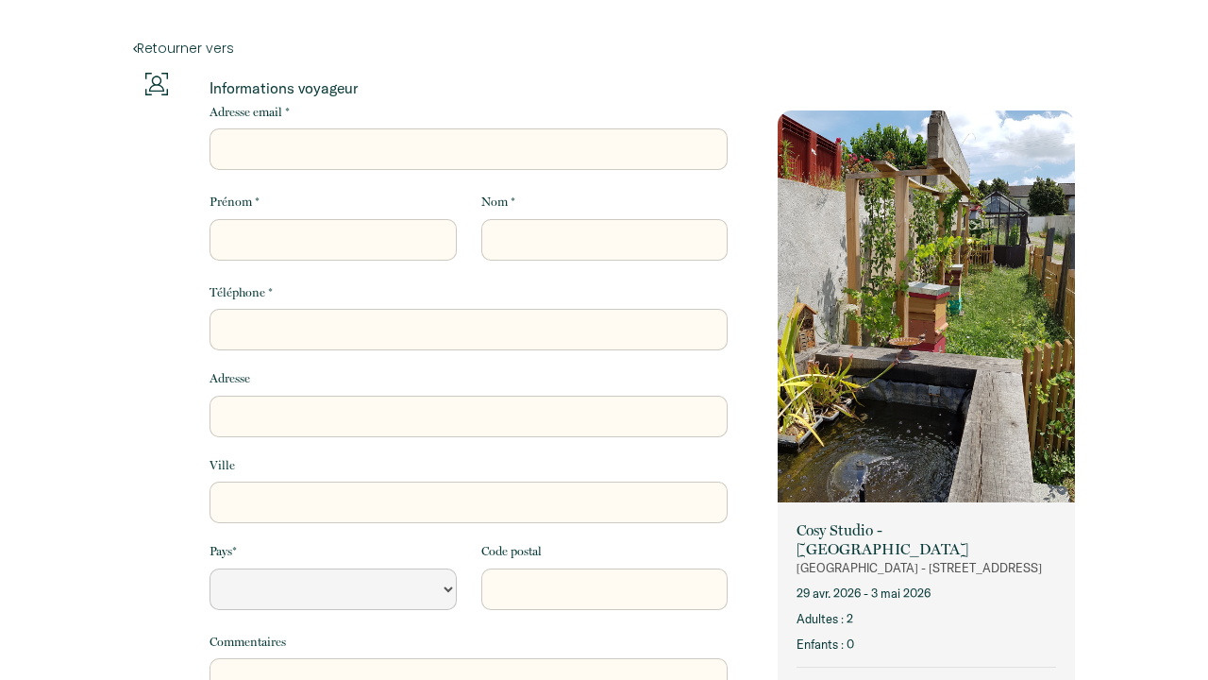
select select "Default select example"
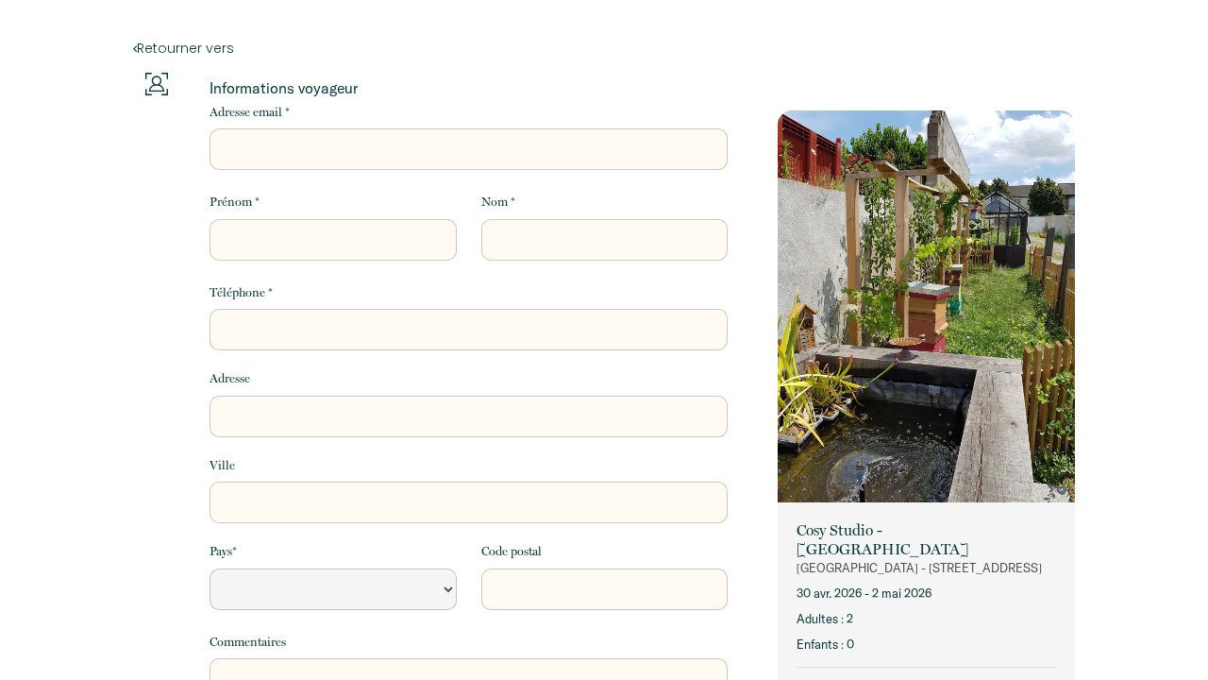
select select "Default select example"
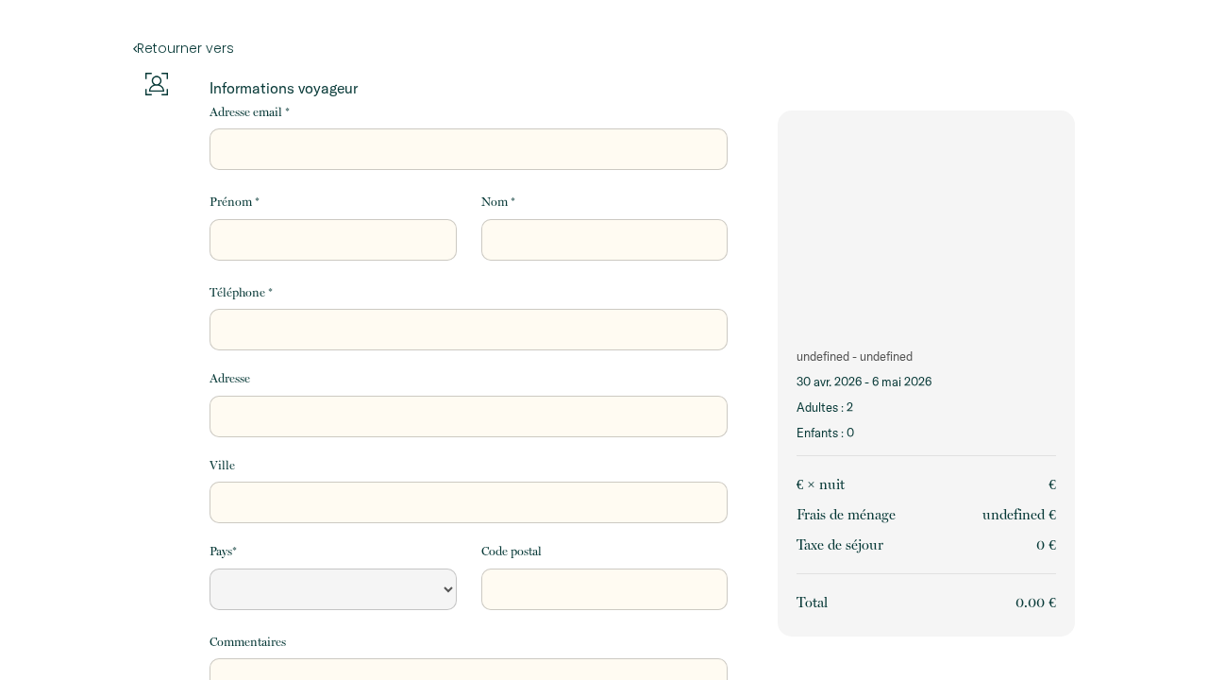
select select "Default select example"
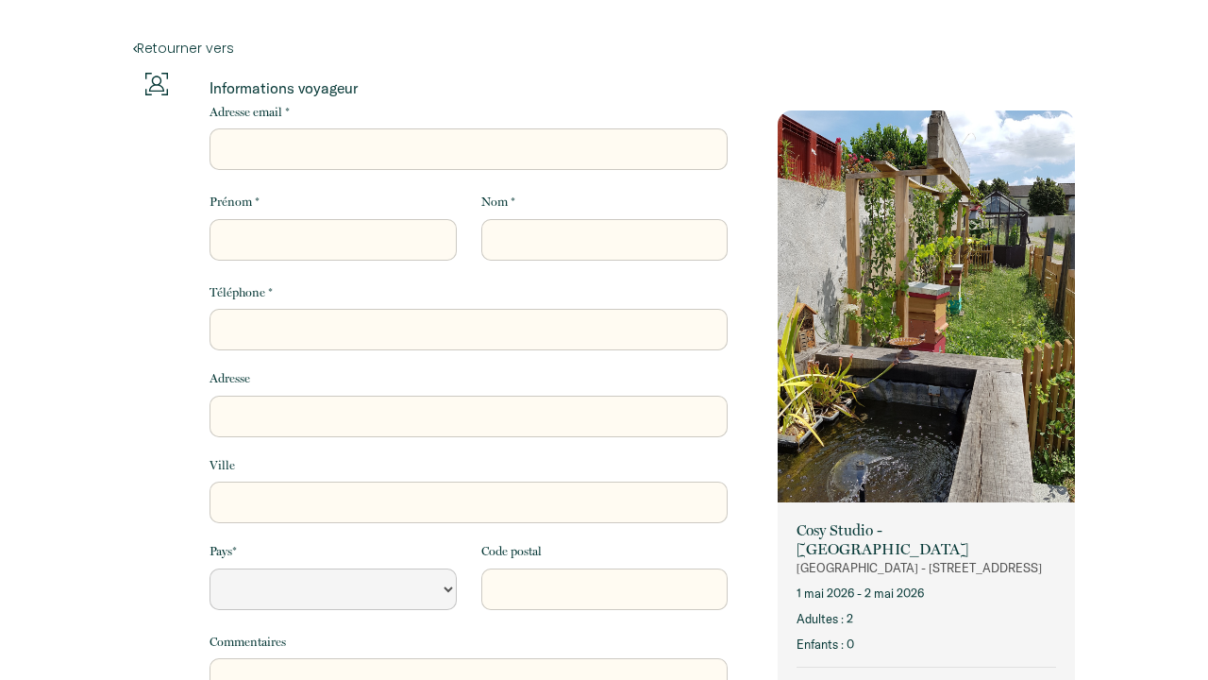
select select "Default select example"
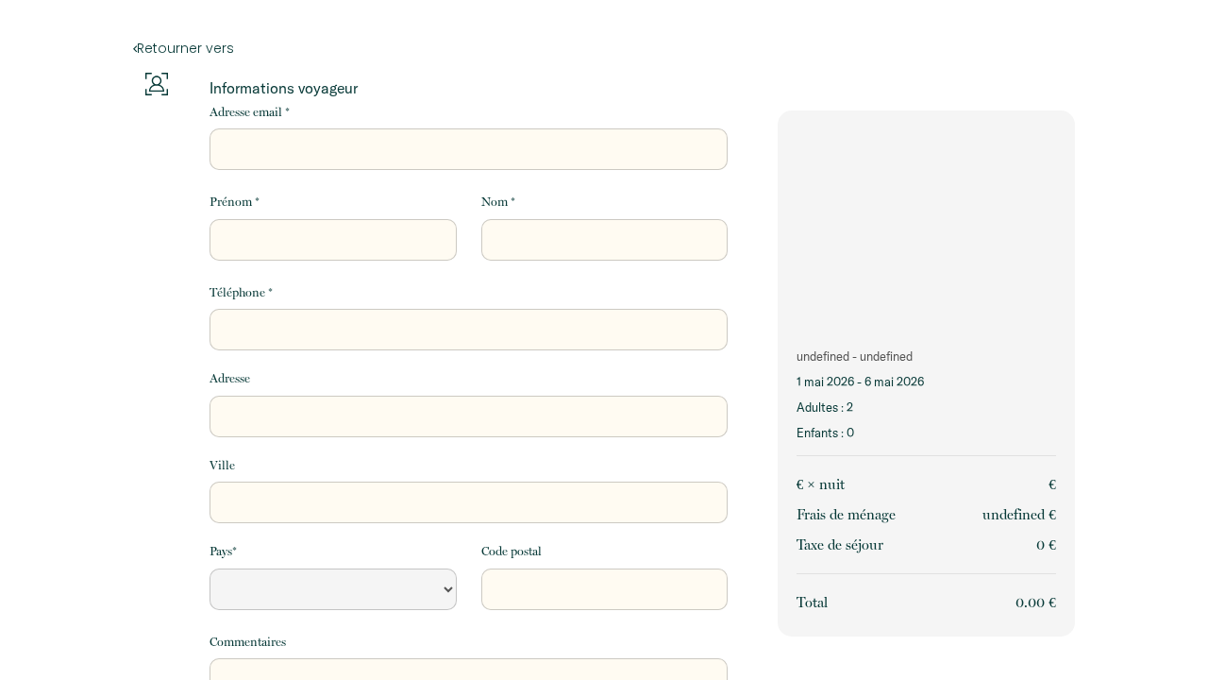
select select "Default select example"
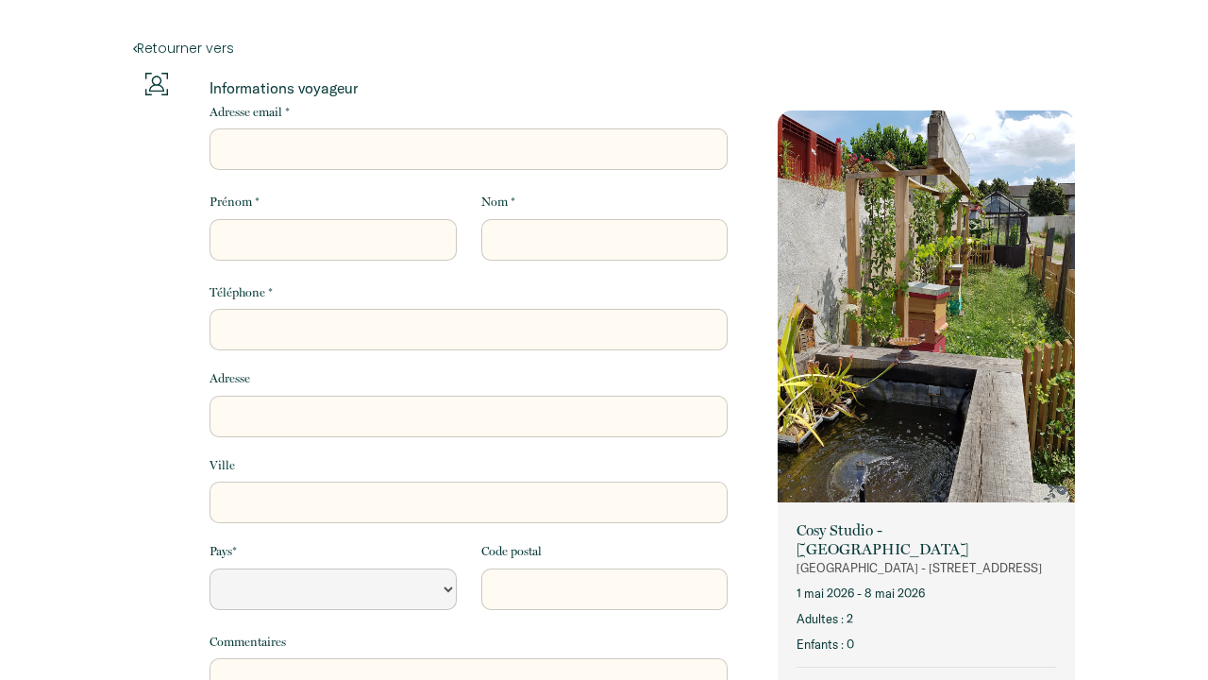
select select "Default select example"
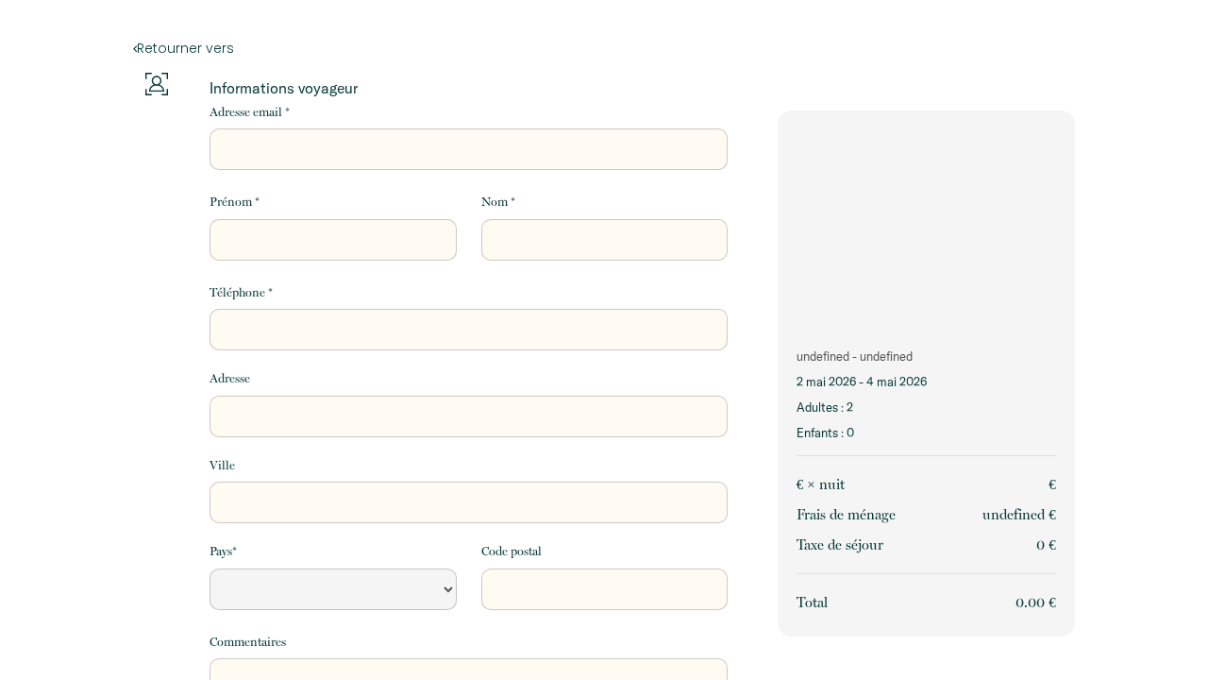
select select "Default select example"
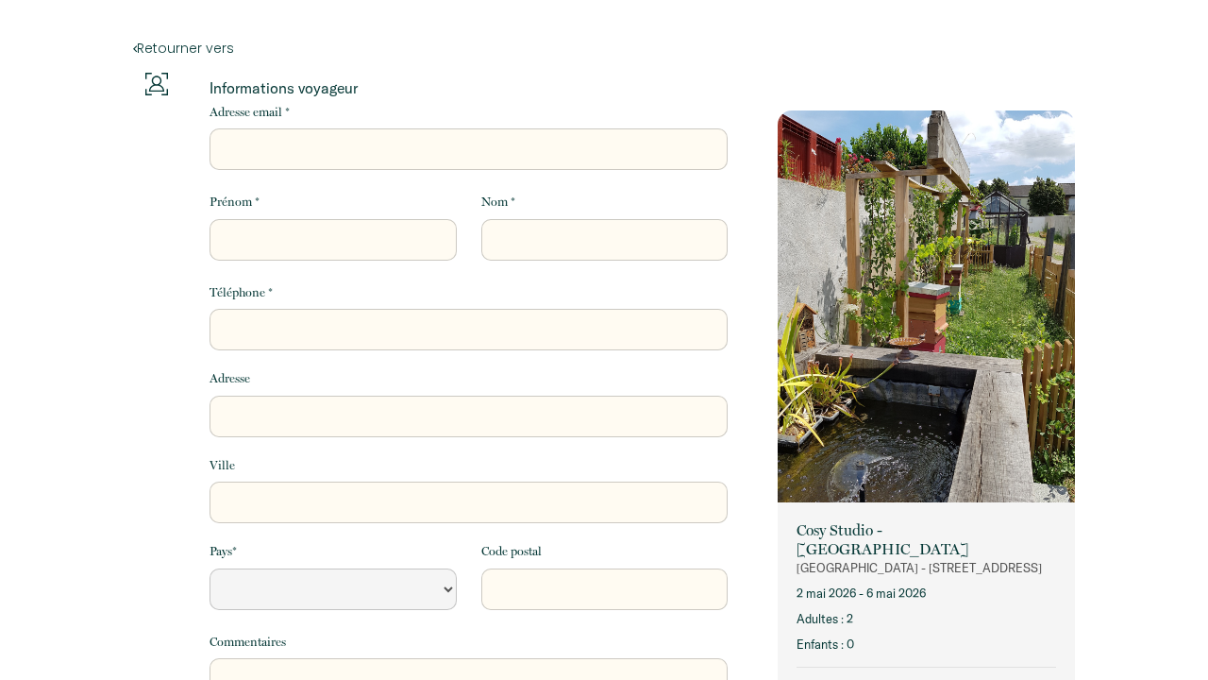
select select "Default select example"
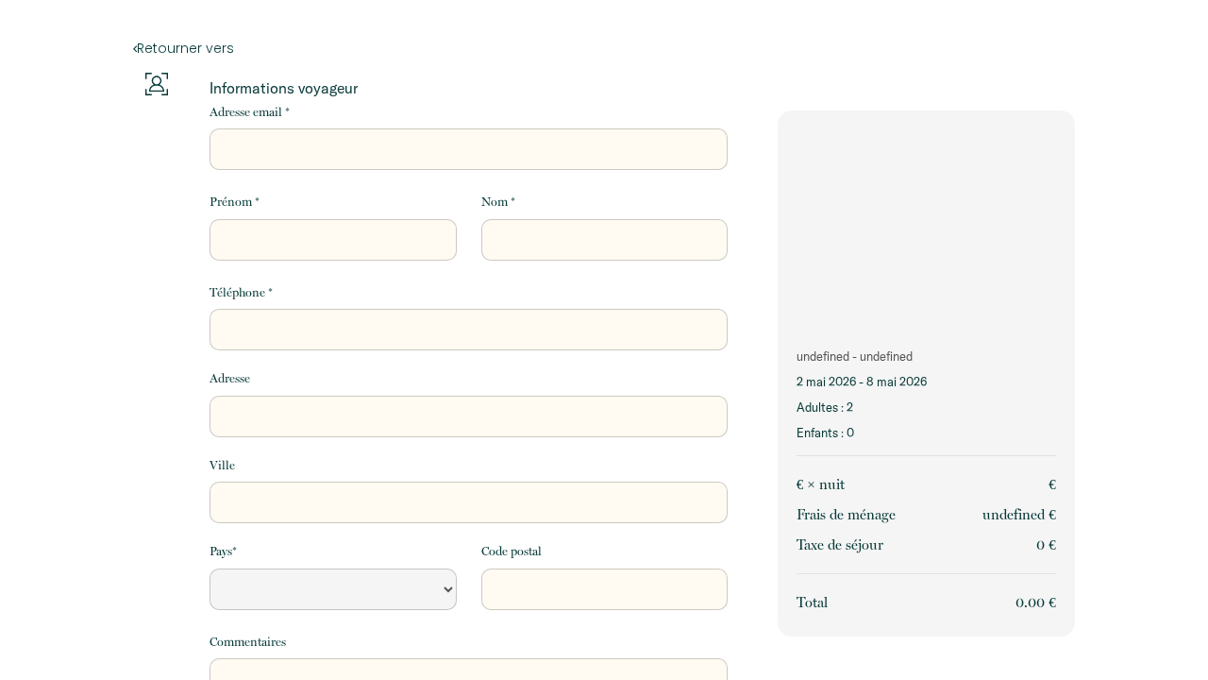
select select "Default select example"
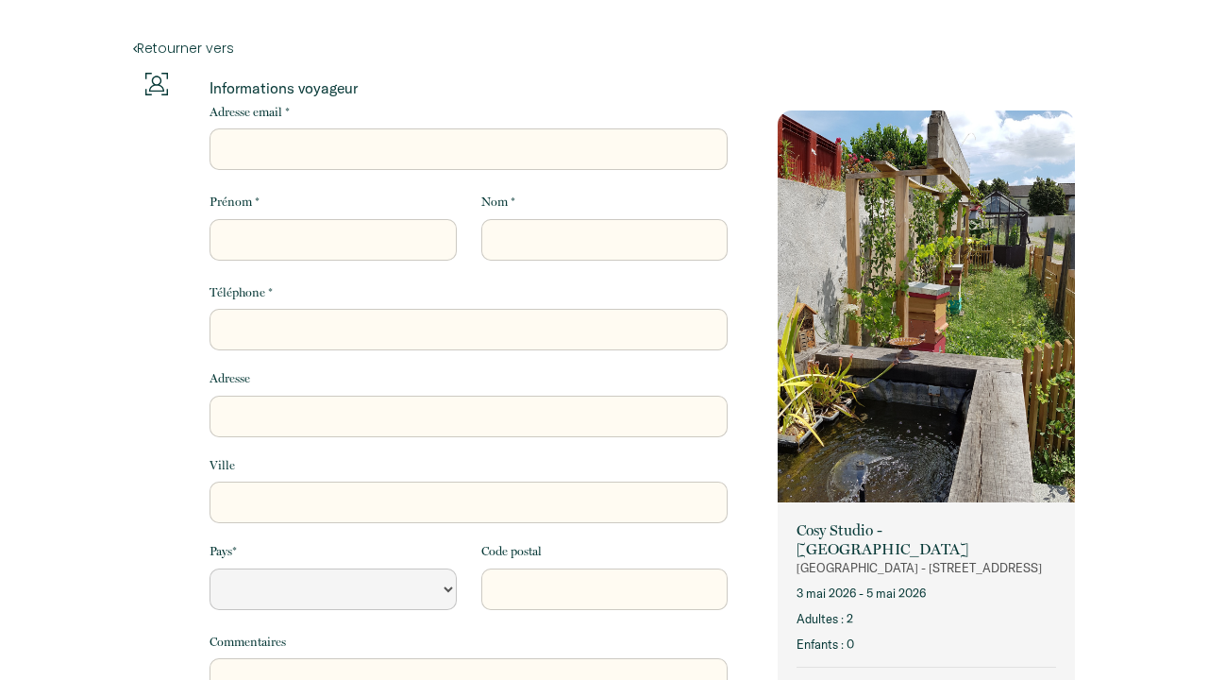
select select "Default select example"
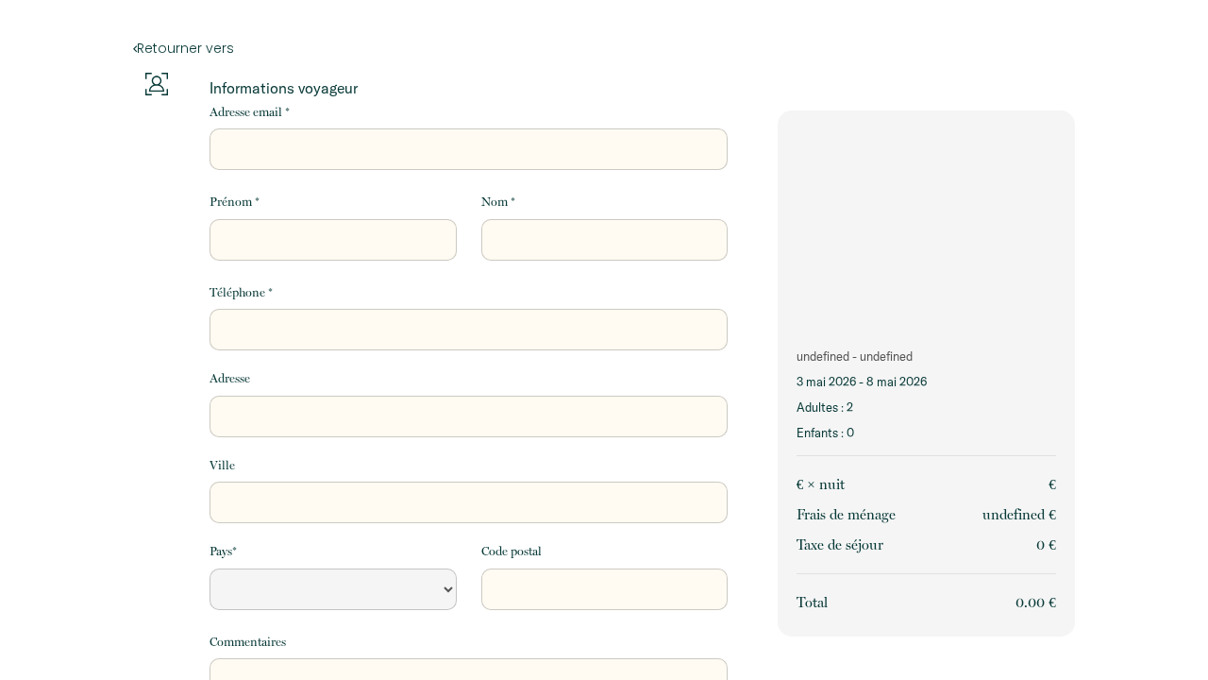
select select "Default select example"
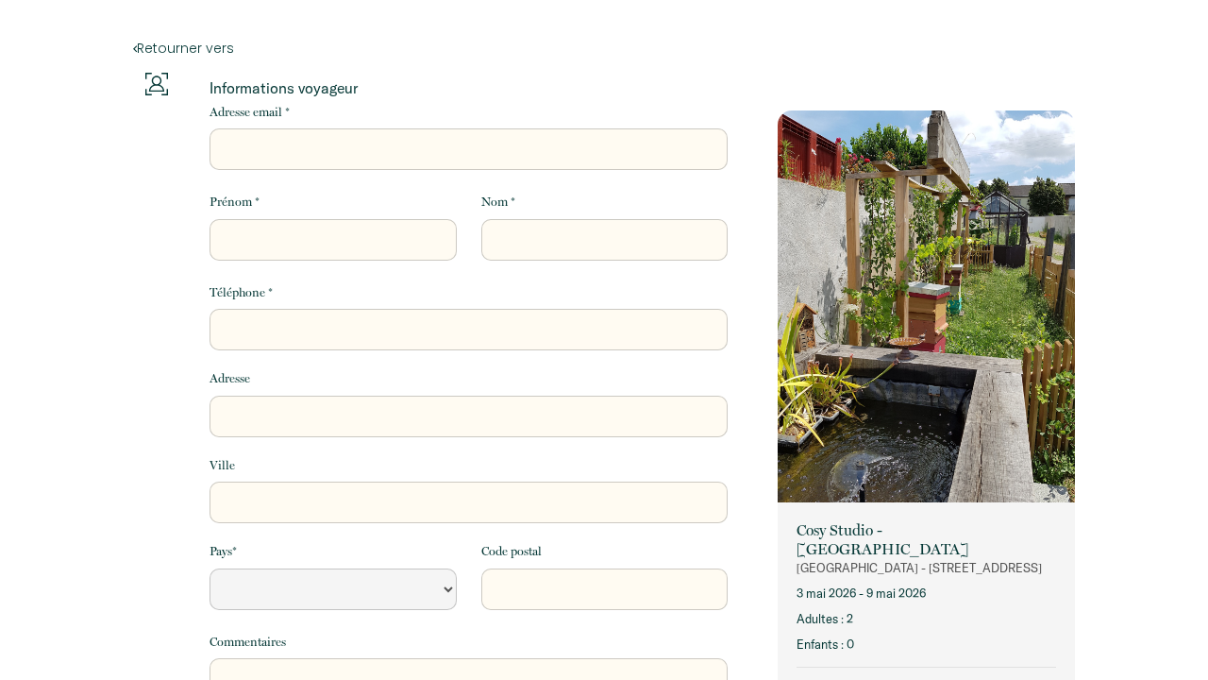
select select "Default select example"
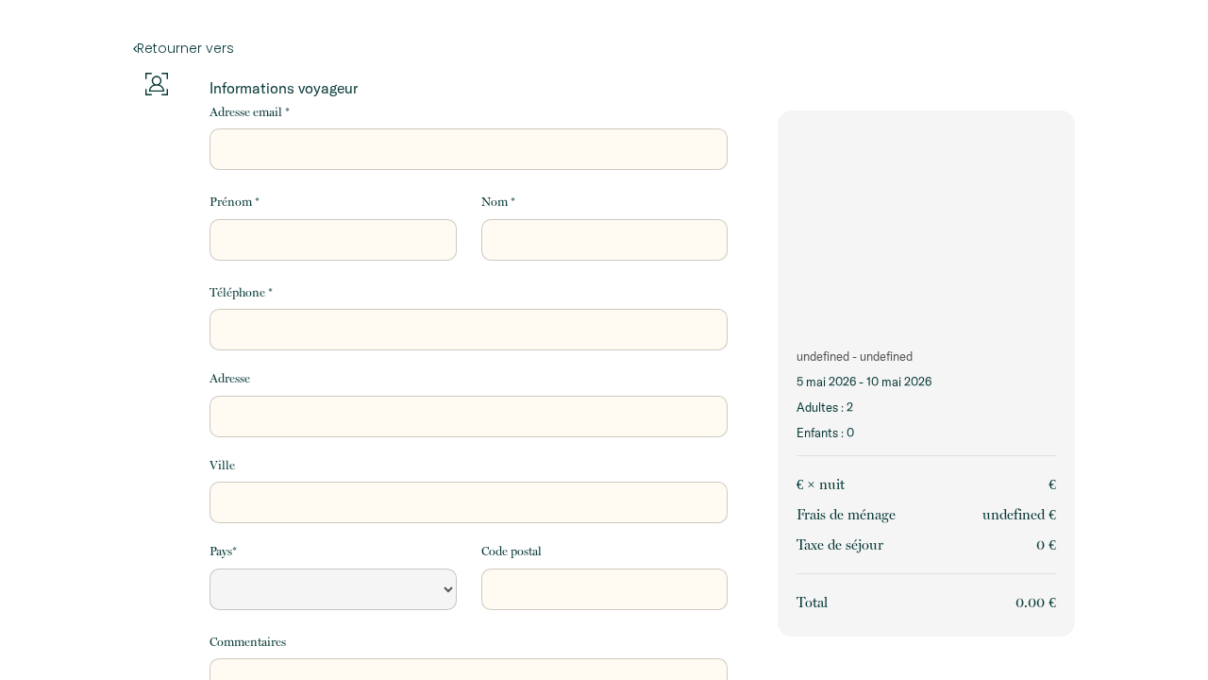
select select "Default select example"
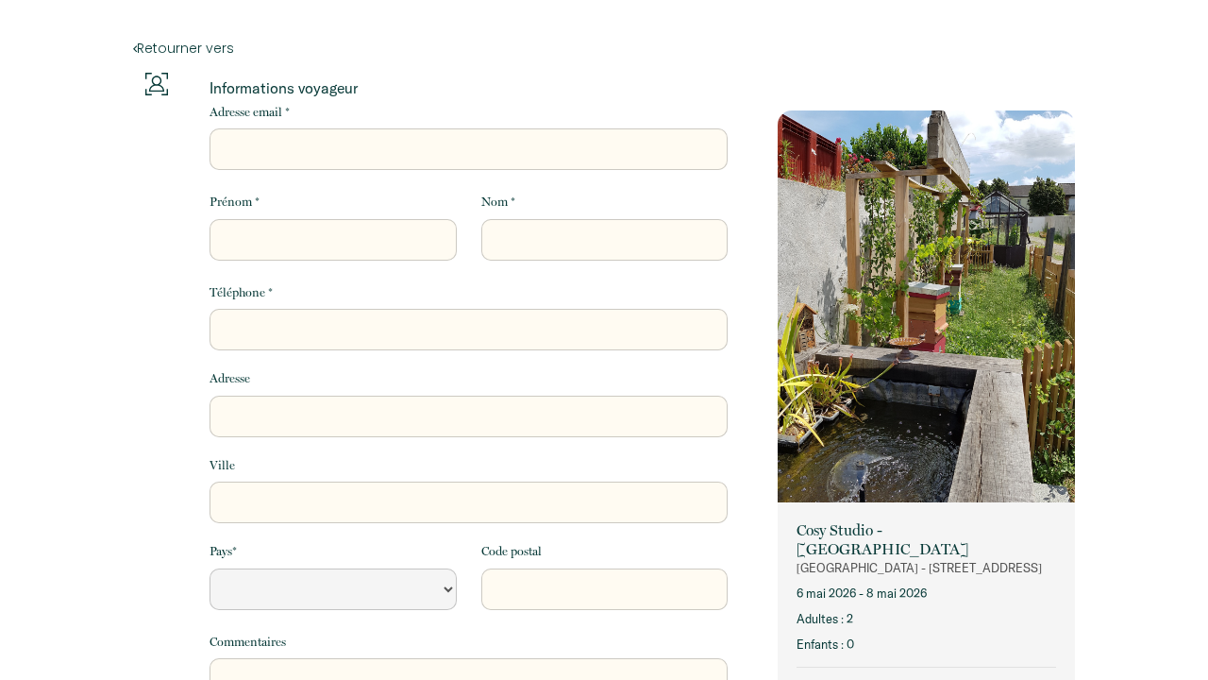
select select "Default select example"
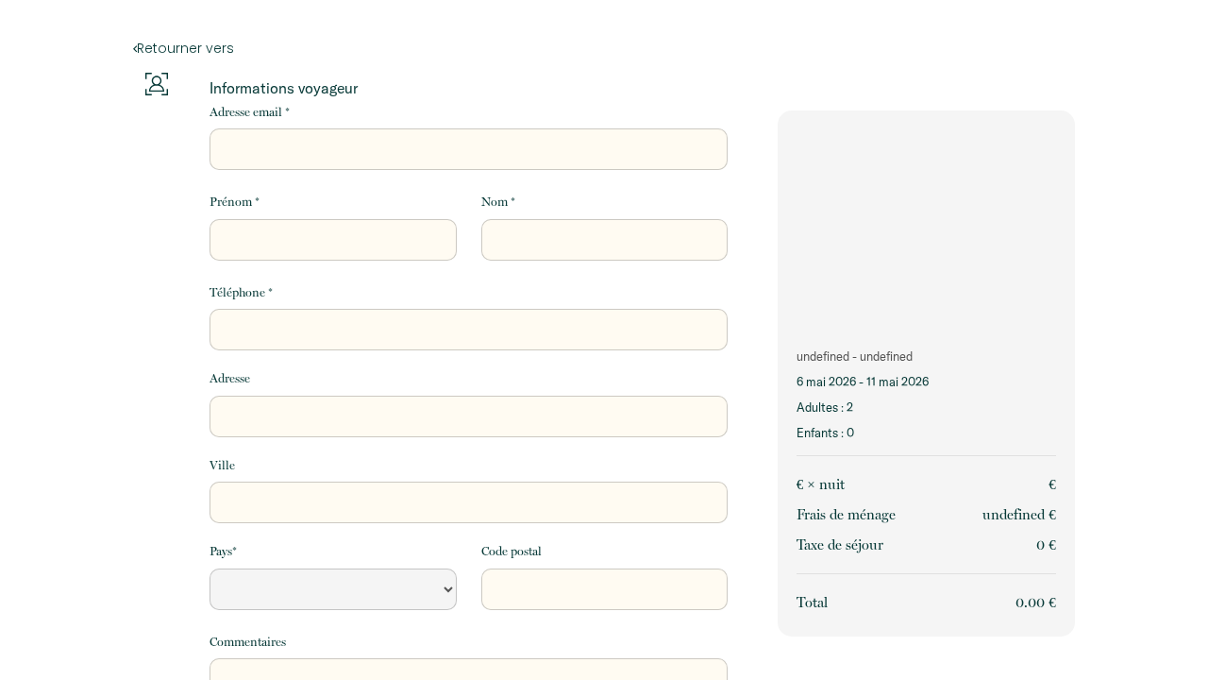
select select "Default select example"
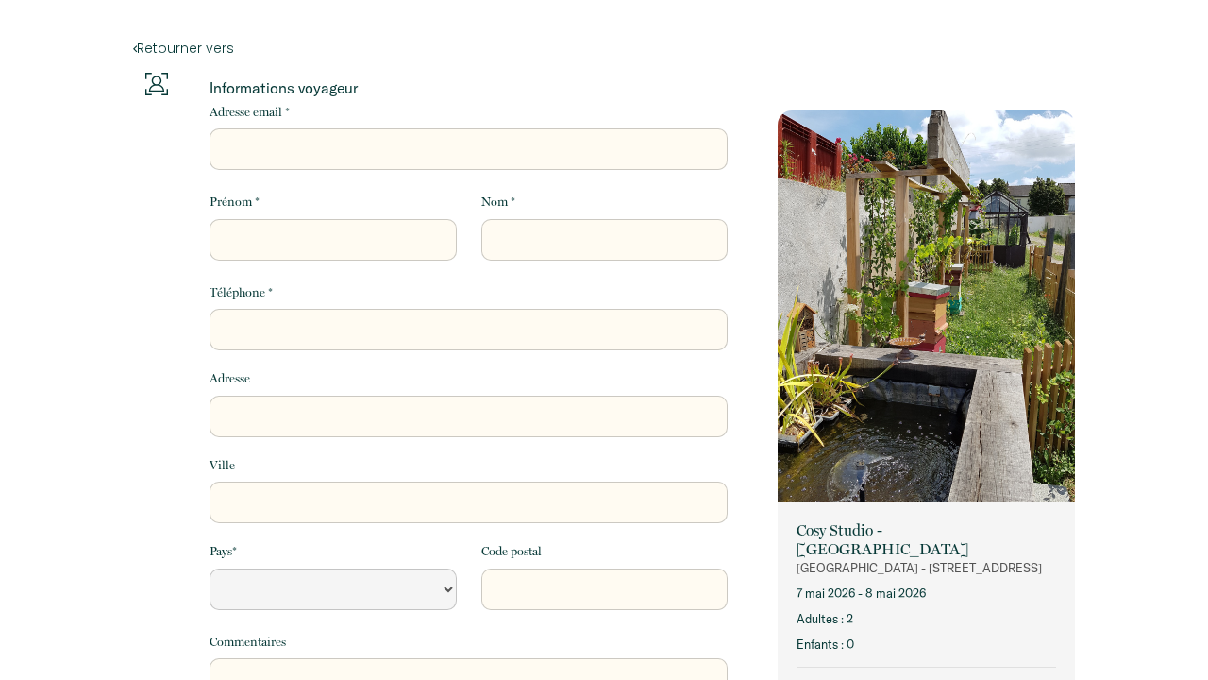
select select "Default select example"
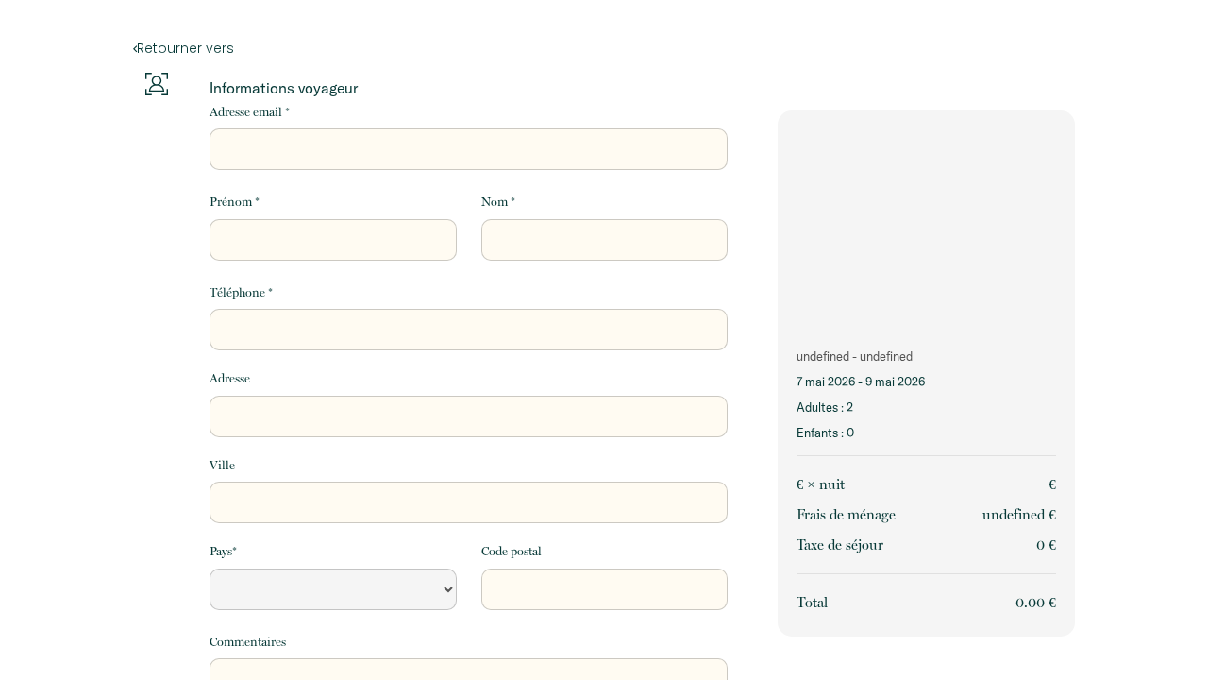
select select "Default select example"
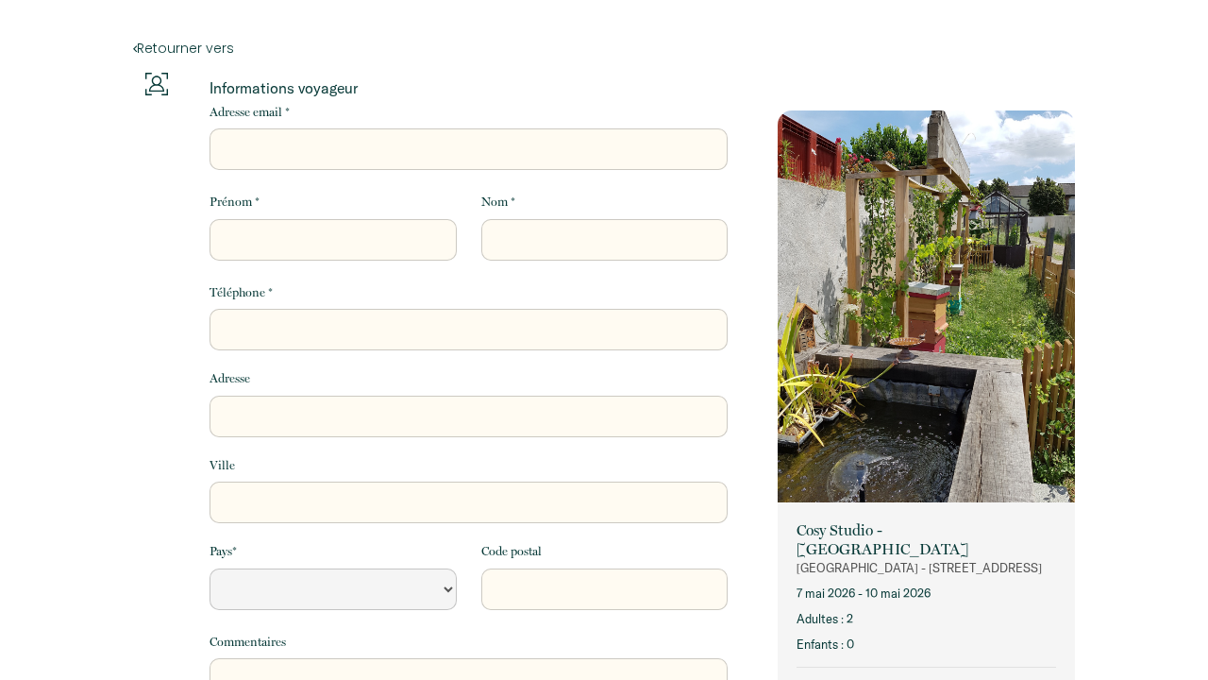
select select "Default select example"
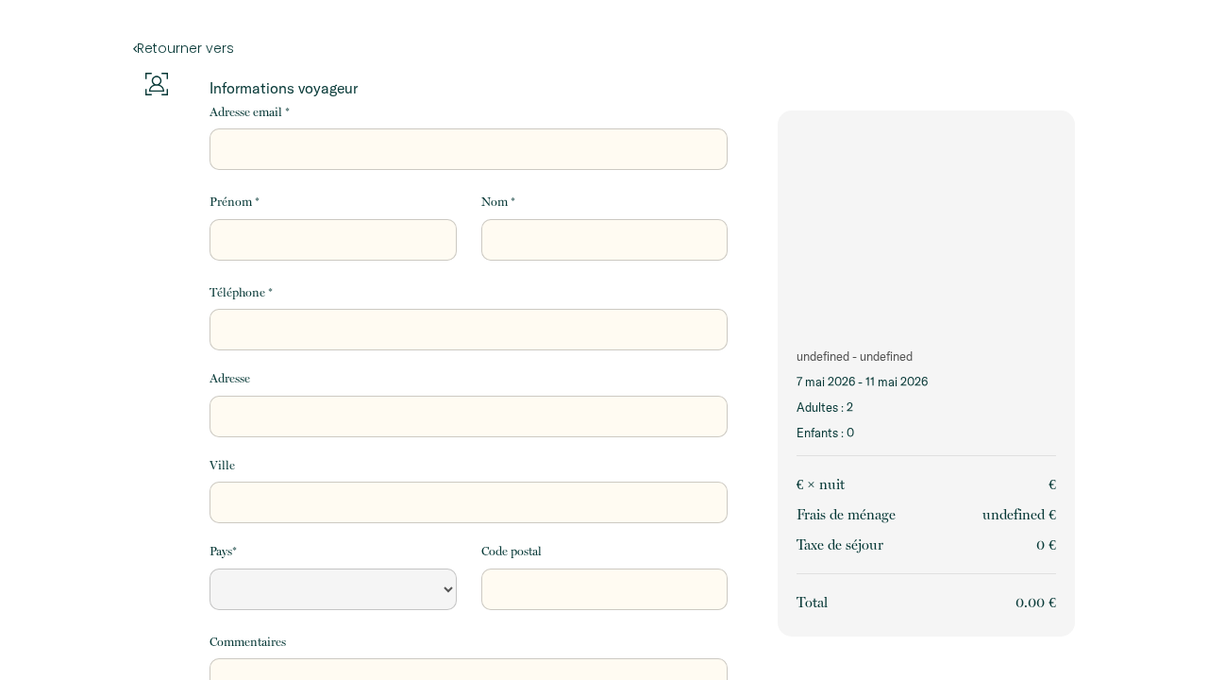
select select "Default select example"
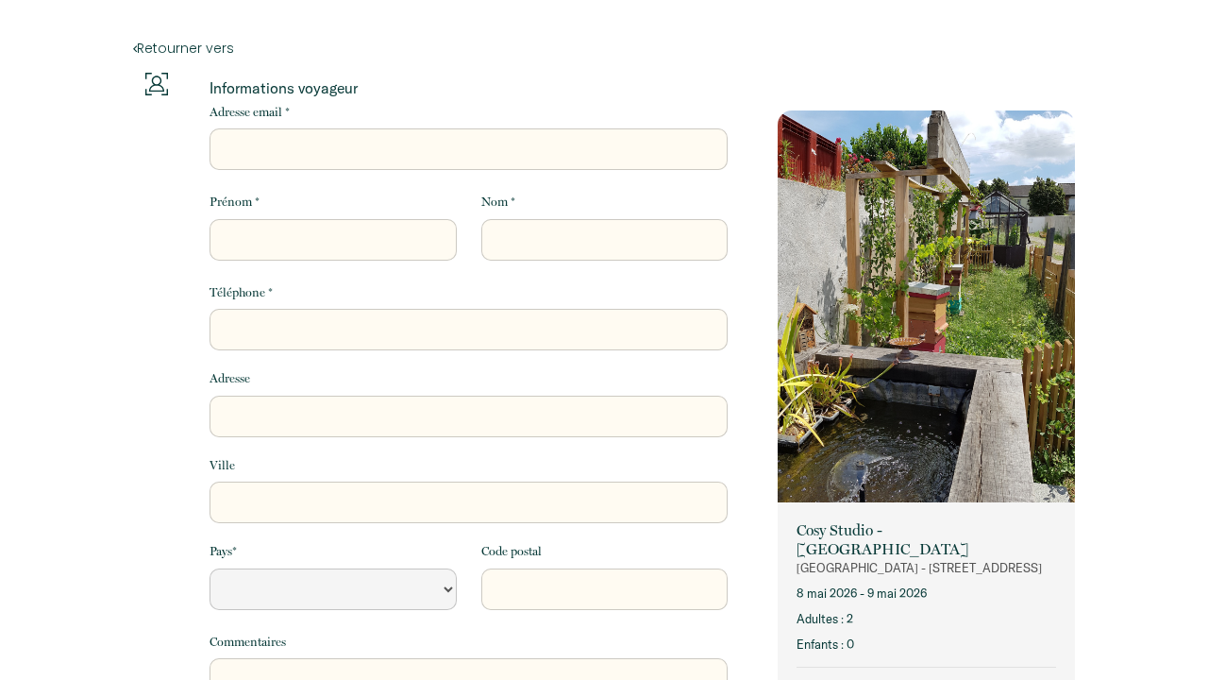
select select "Default select example"
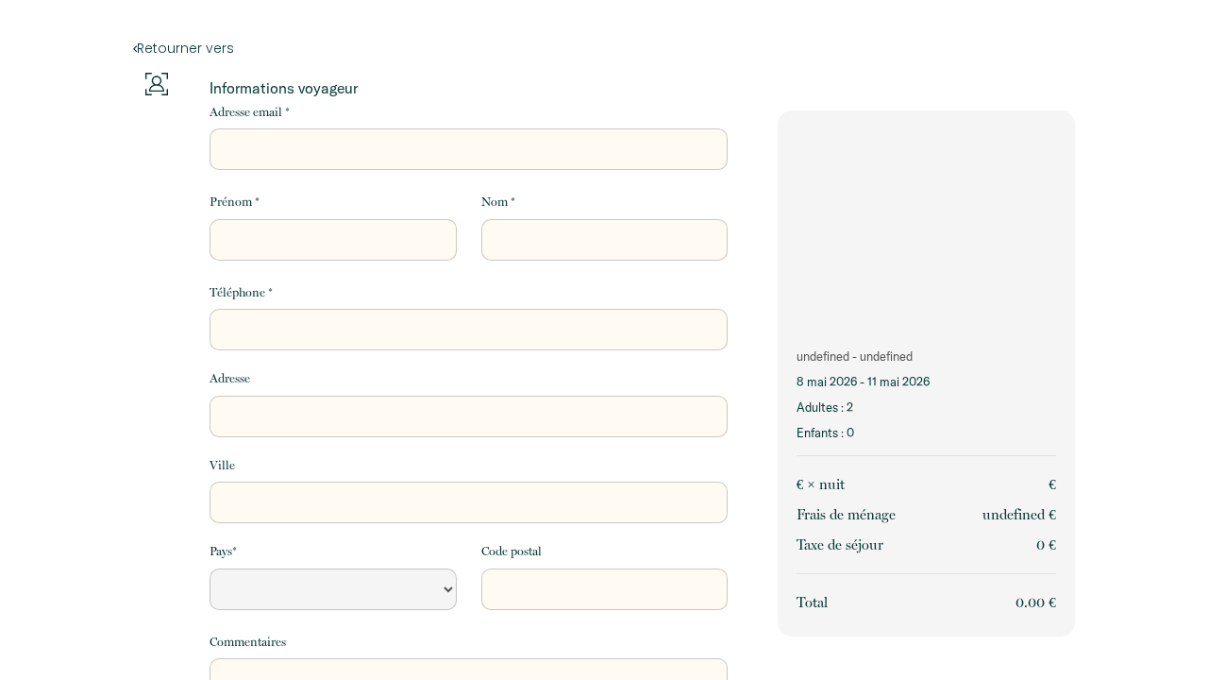
select select "Default select example"
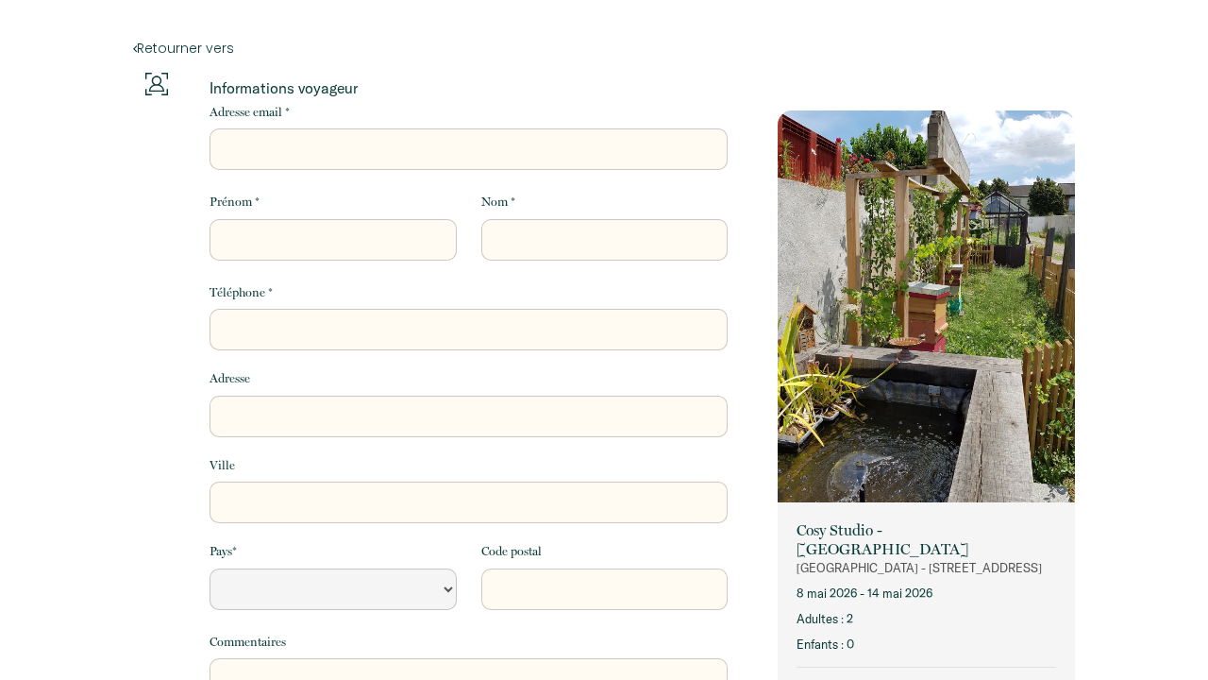
select select "Default select example"
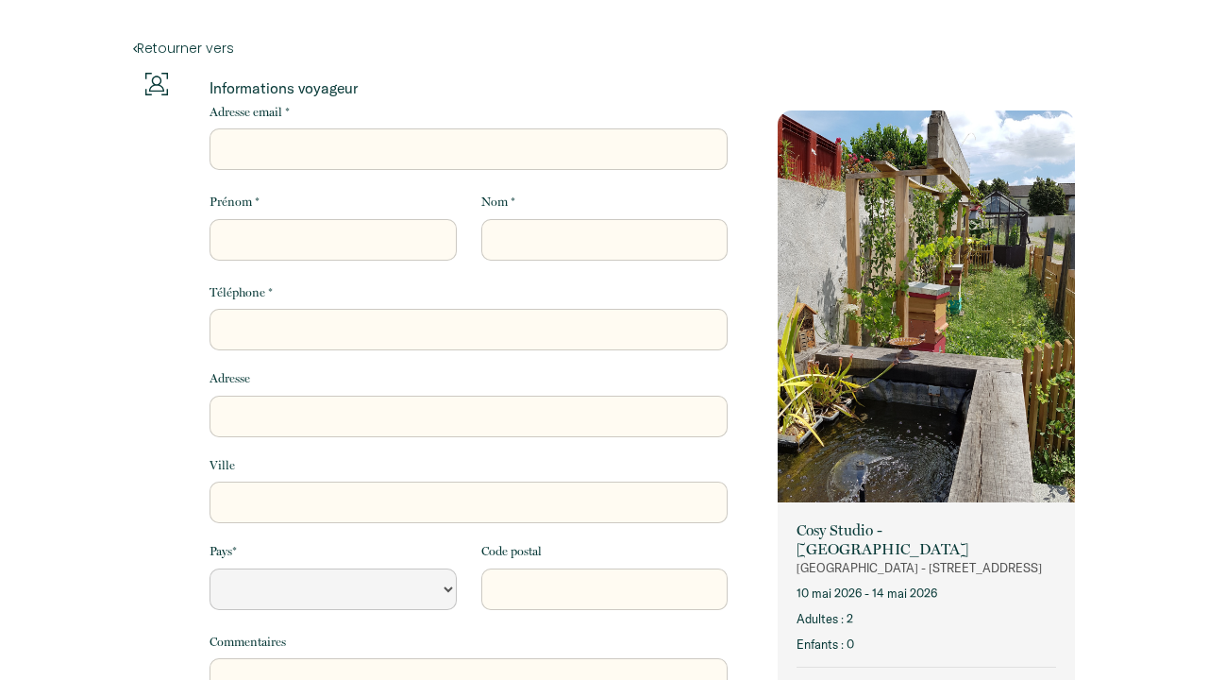
select select "Default select example"
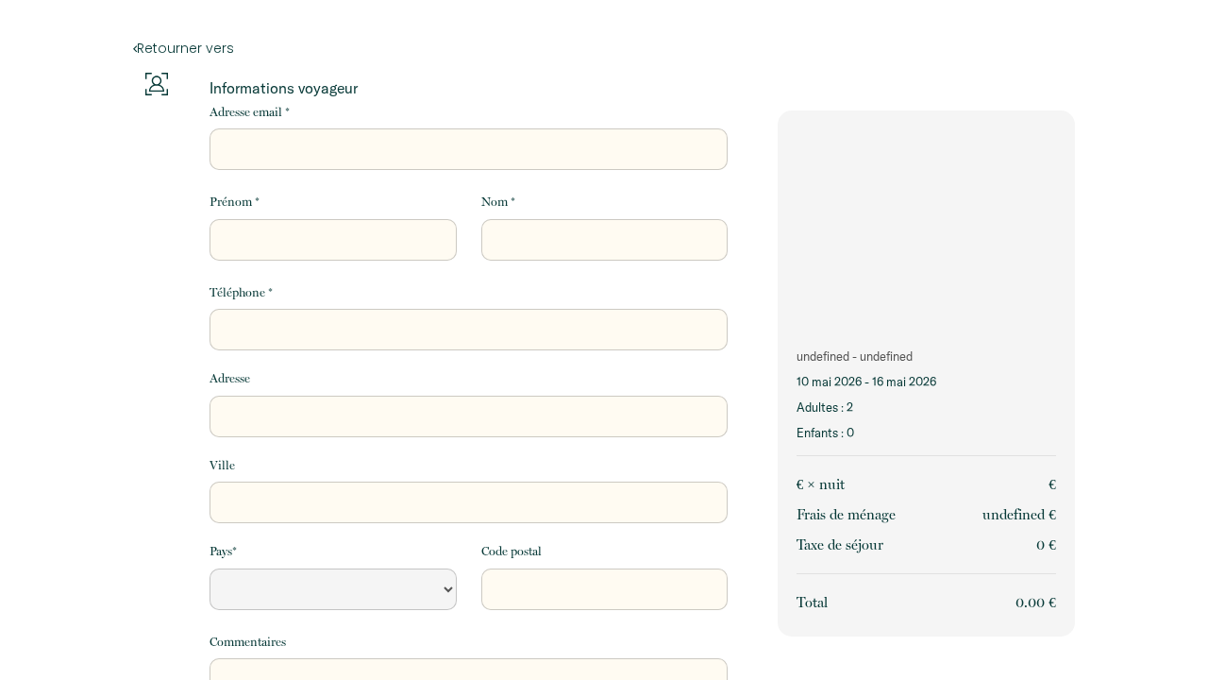
select select "Default select example"
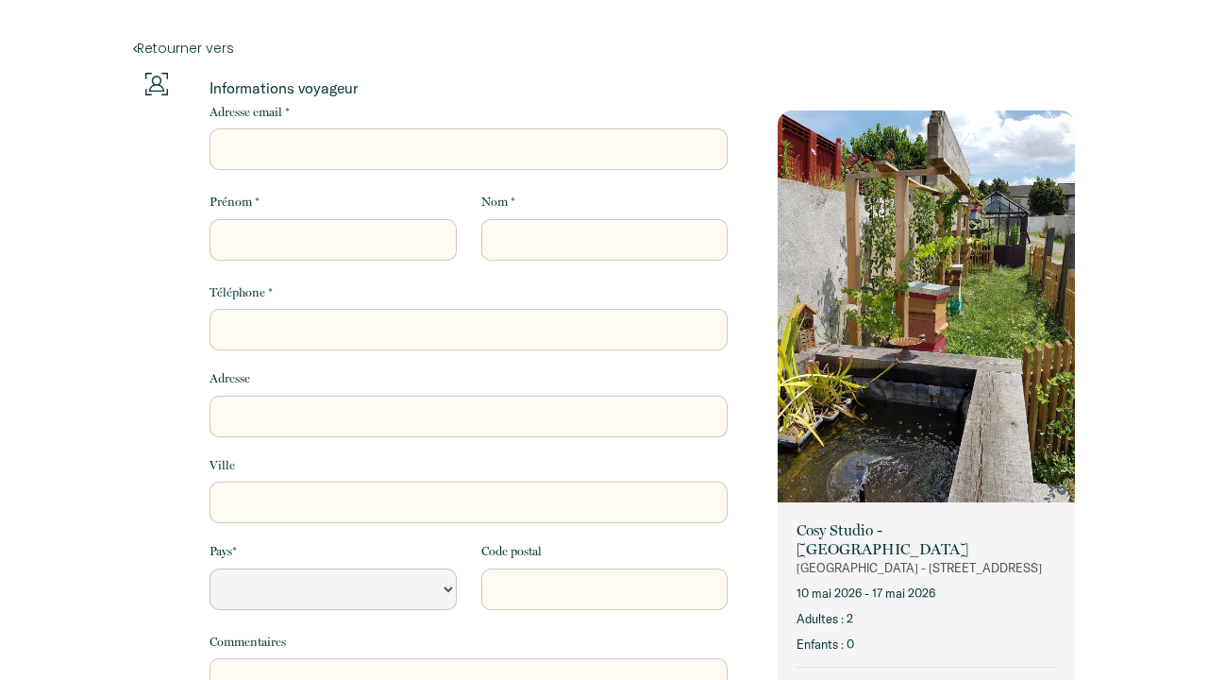
select select "Default select example"
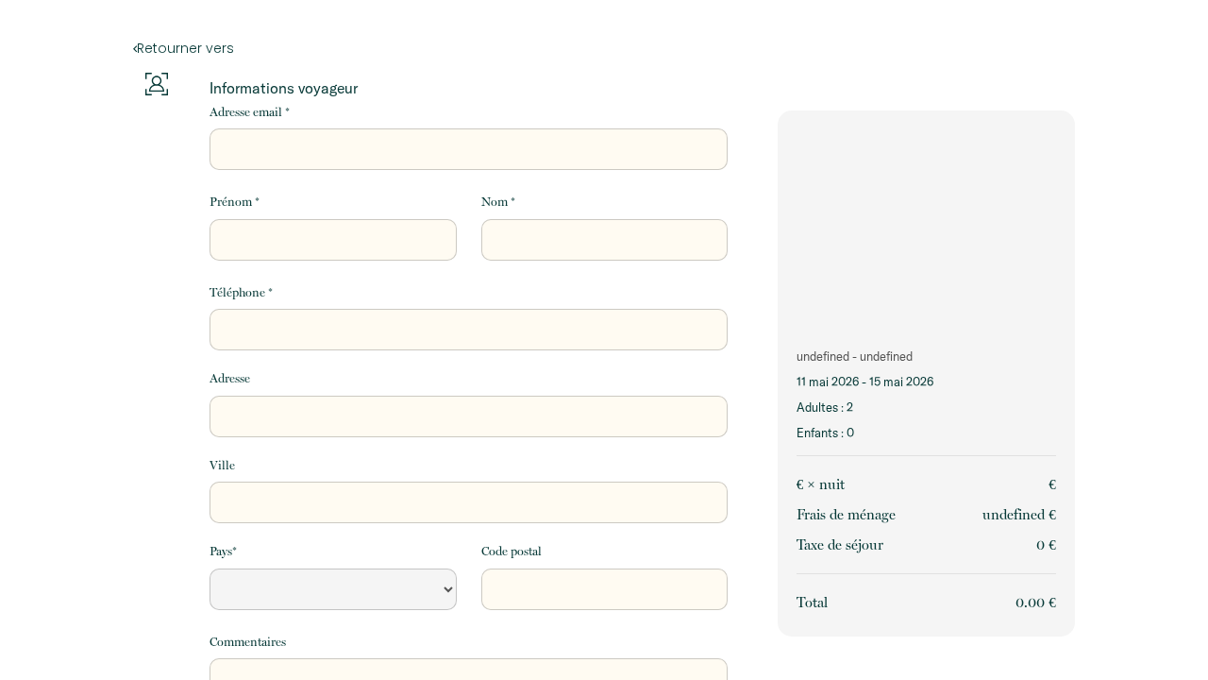
select select "Default select example"
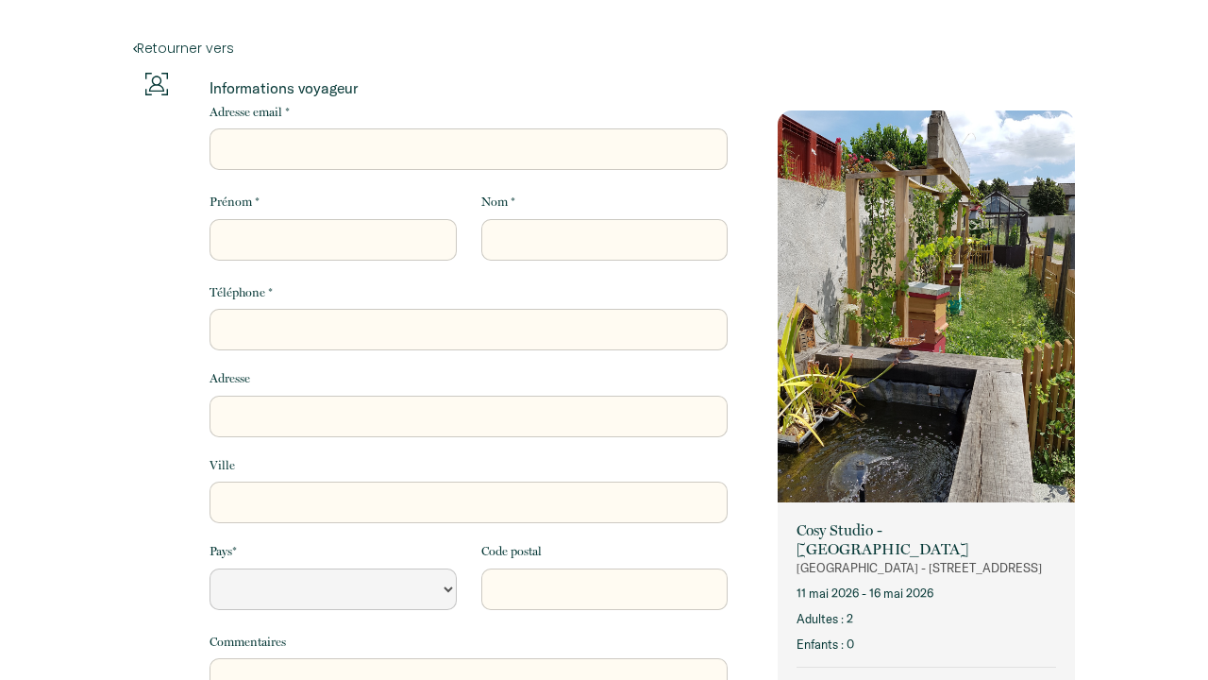
select select "Default select example"
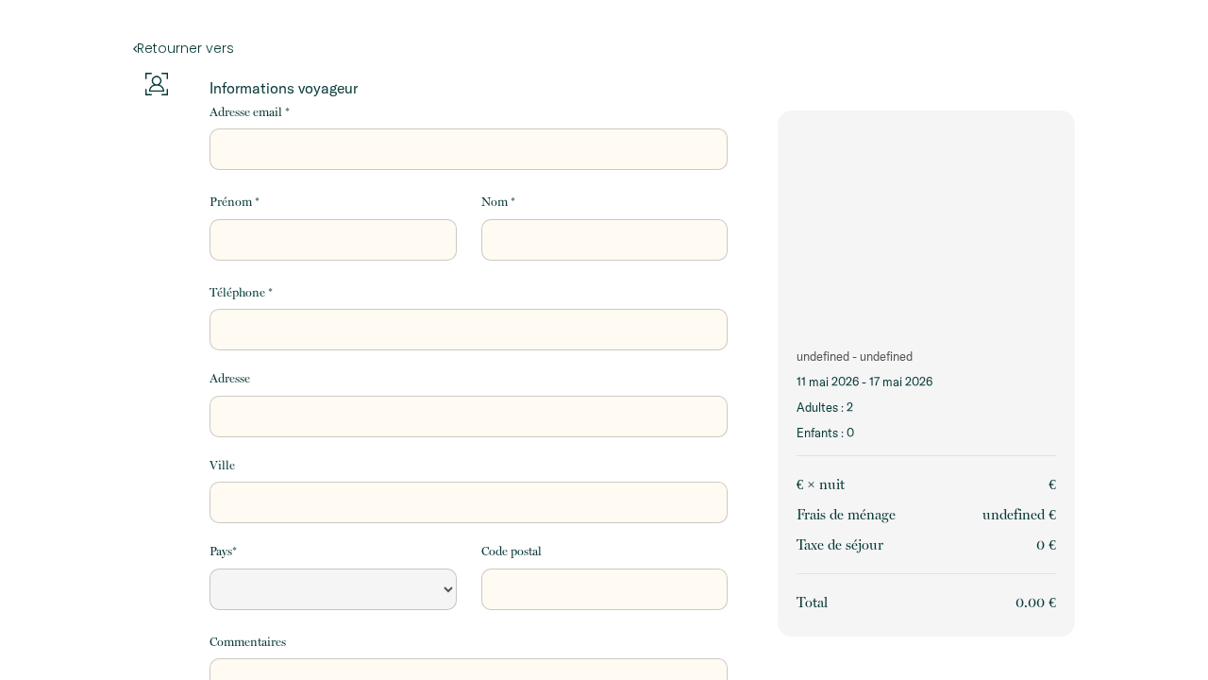
select select "Default select example"
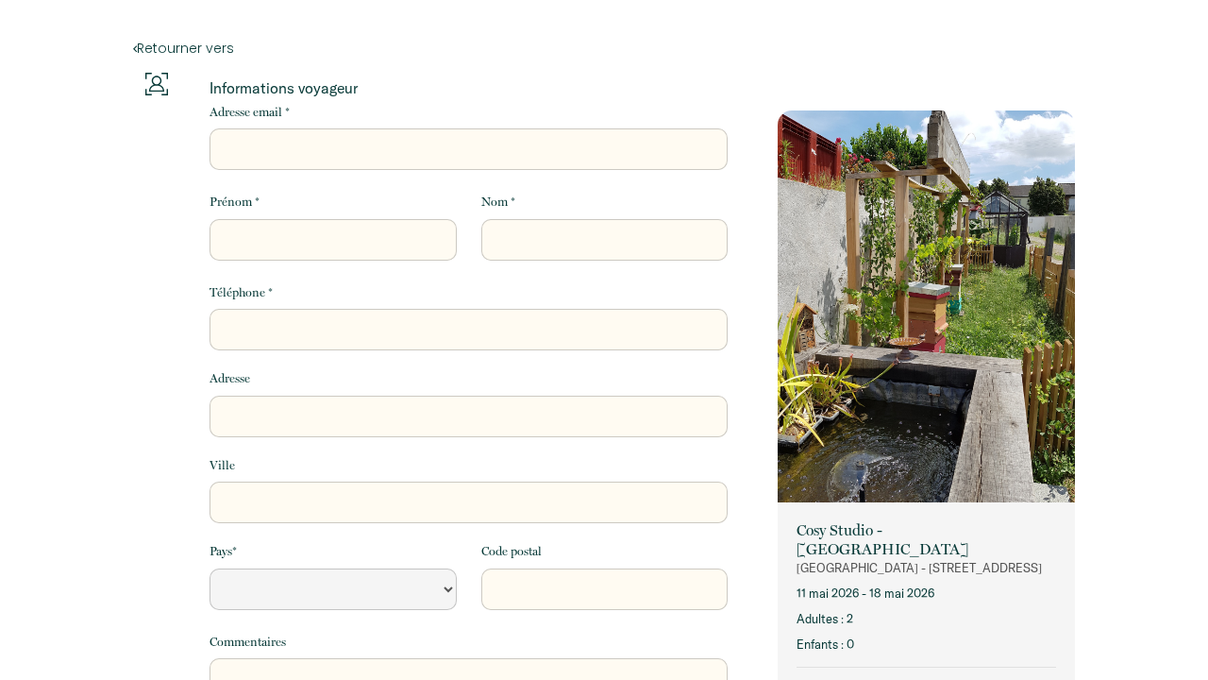
select select "Default select example"
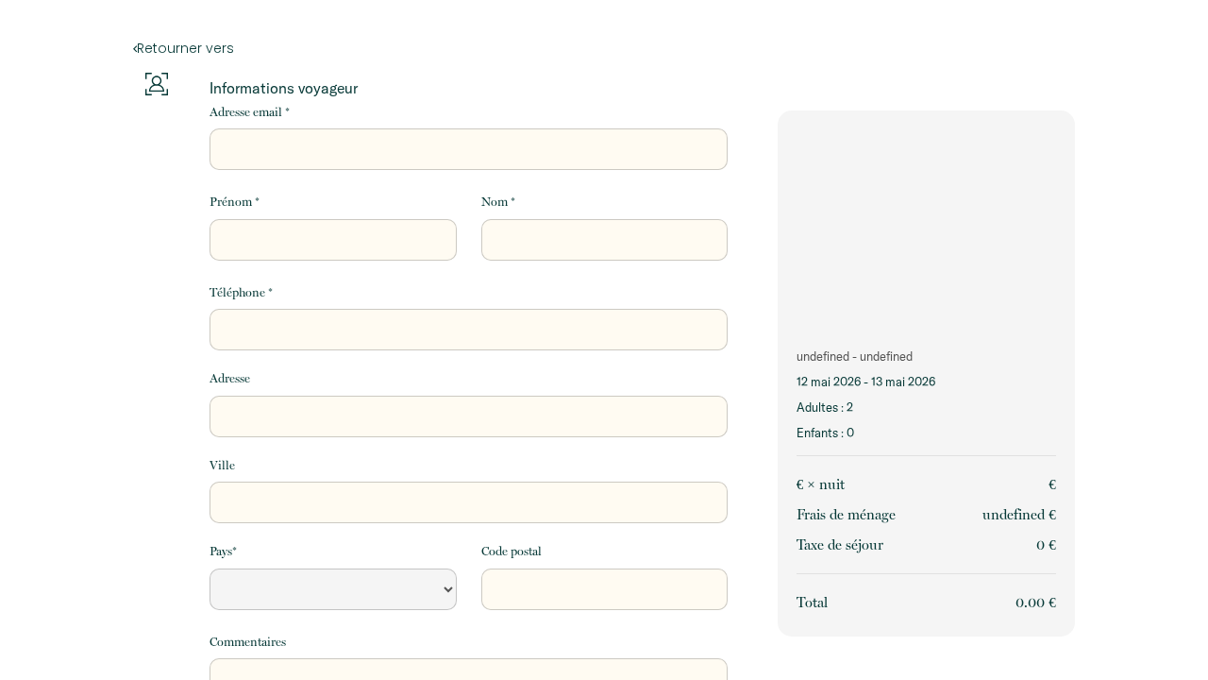
select select "Default select example"
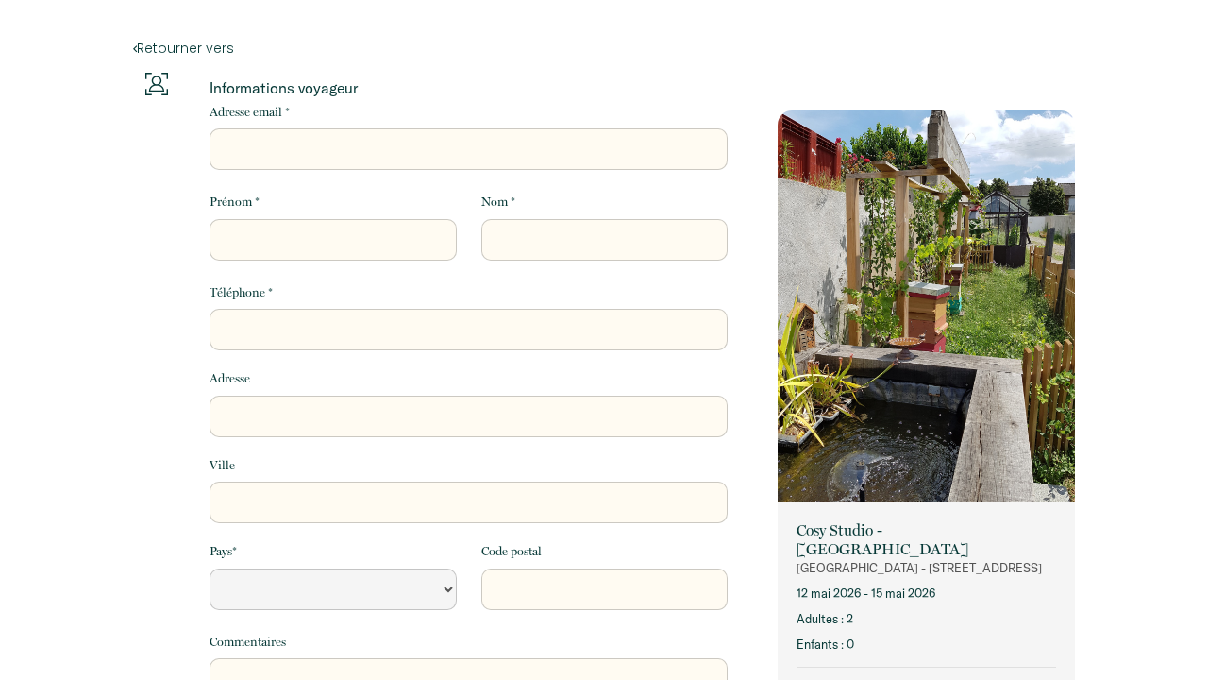
select select "Default select example"
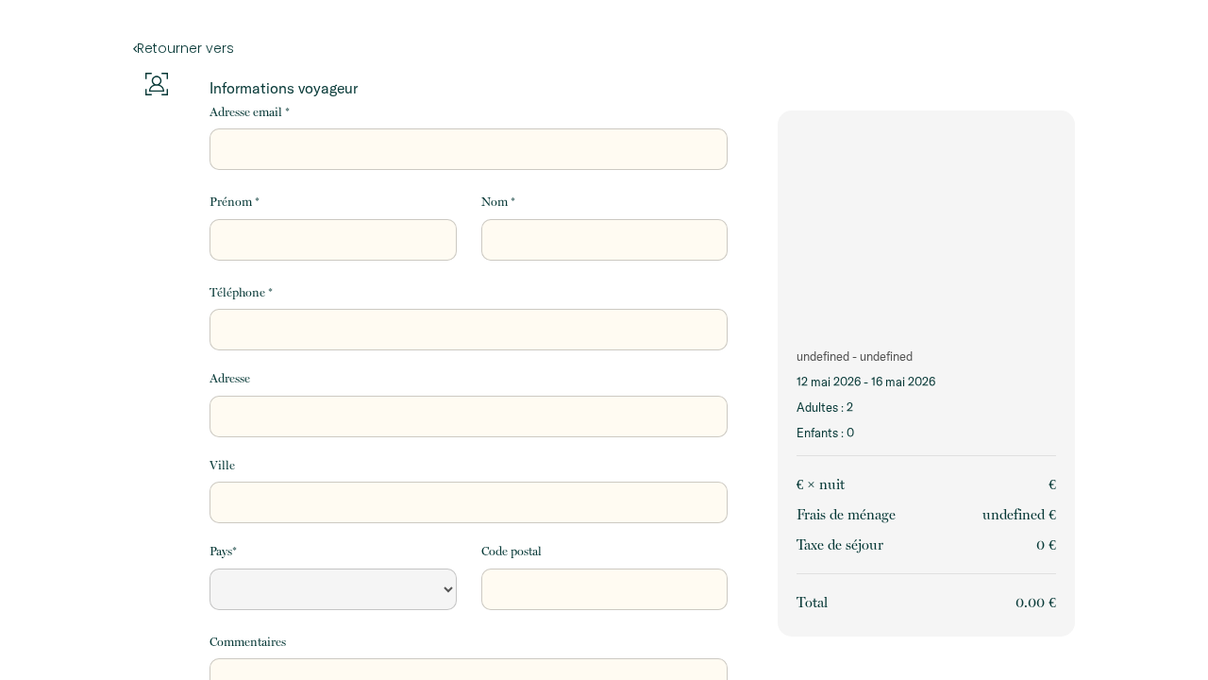
select select "Default select example"
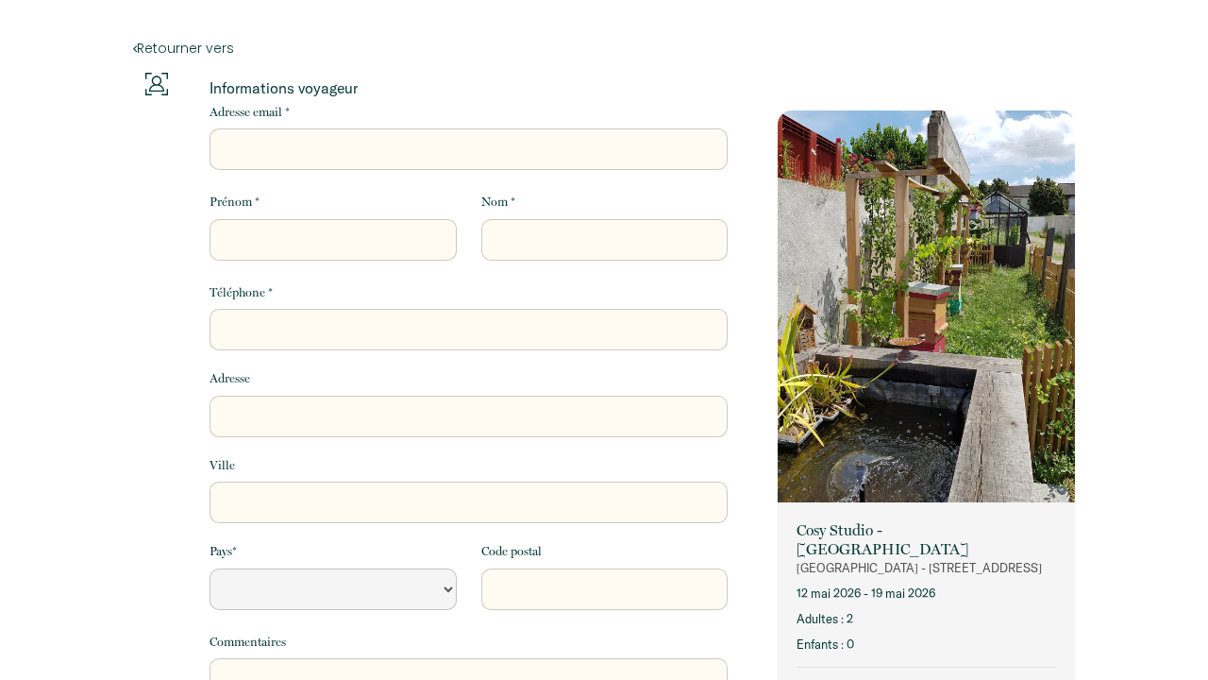
select select "Default select example"
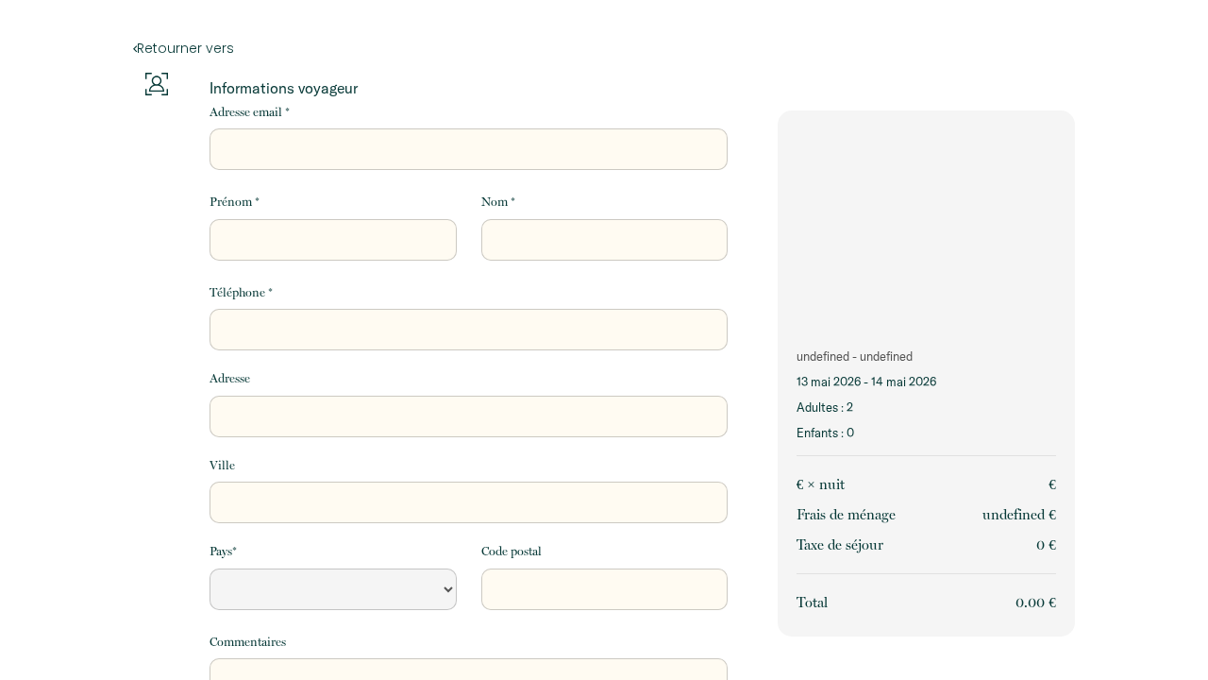
select select "Default select example"
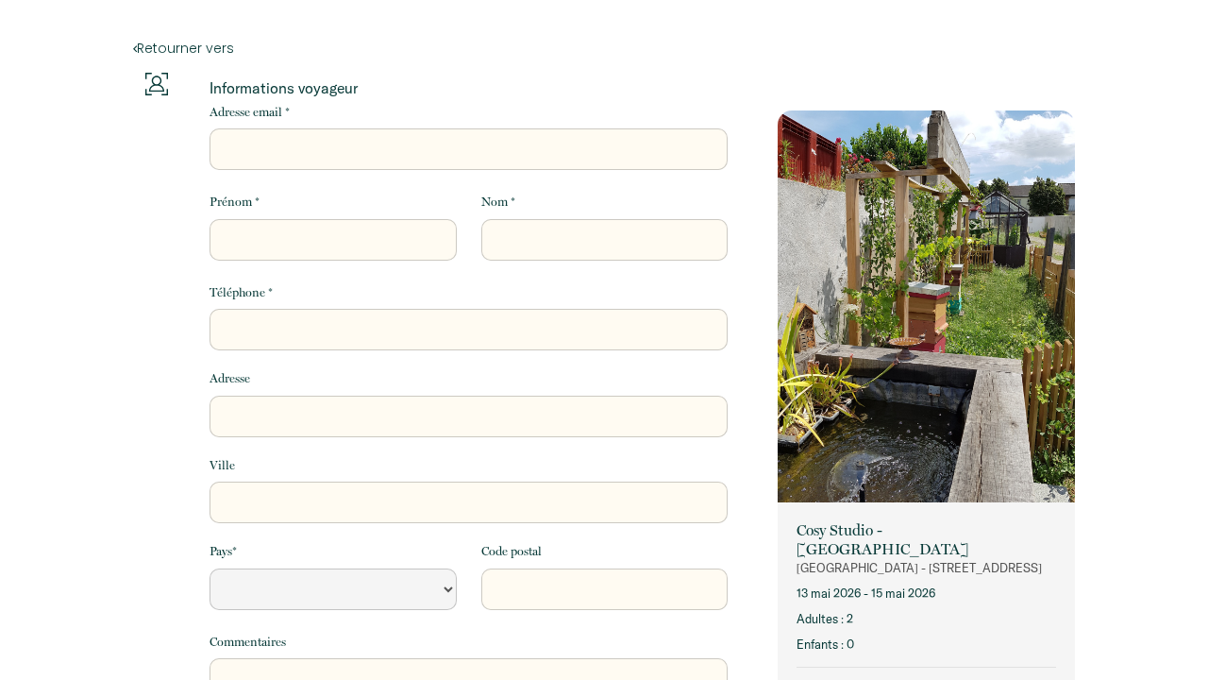
select select "Default select example"
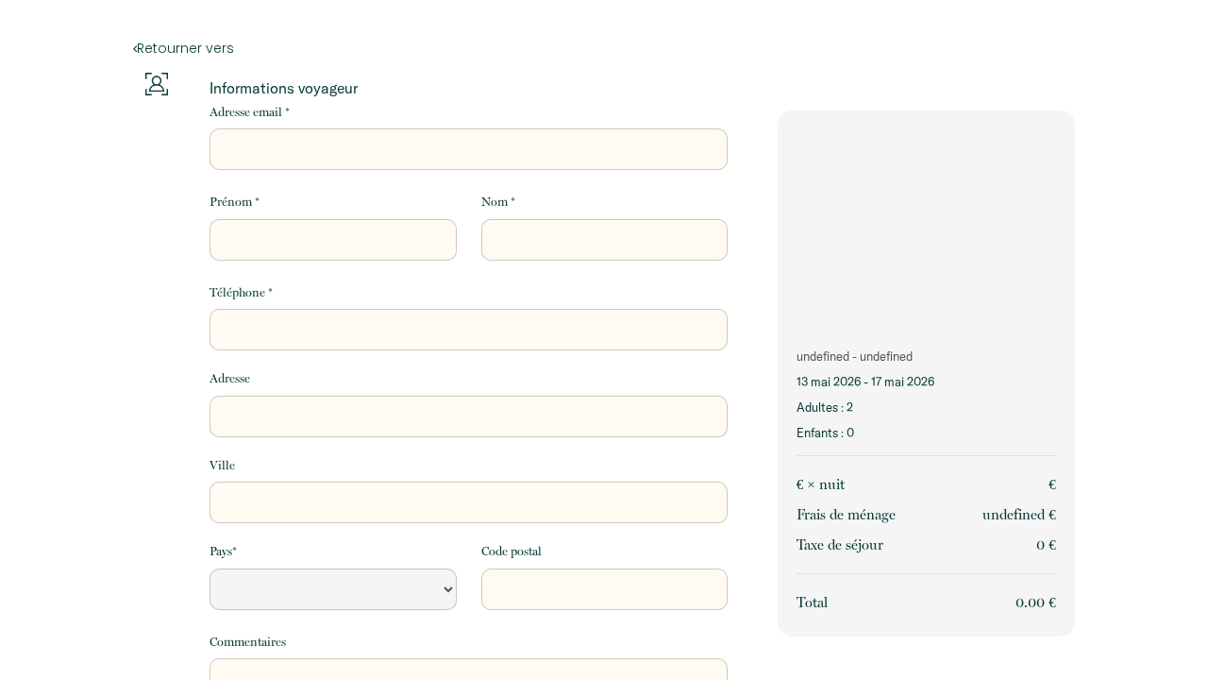
select select "Default select example"
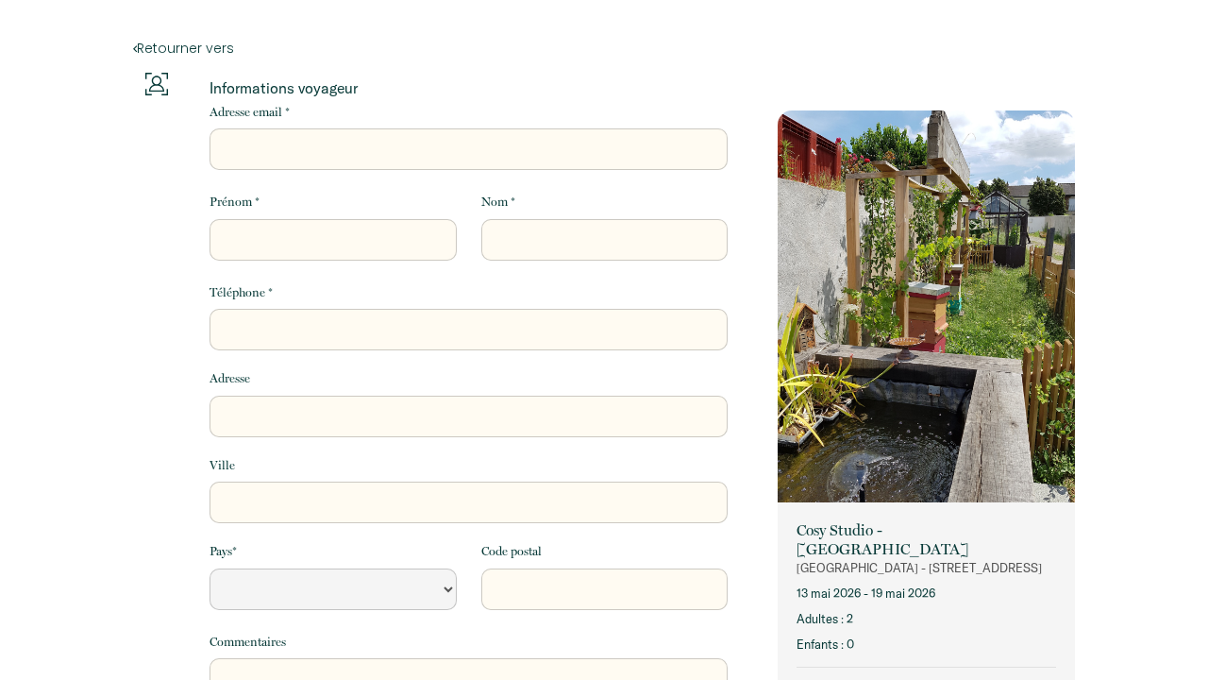
select select "Default select example"
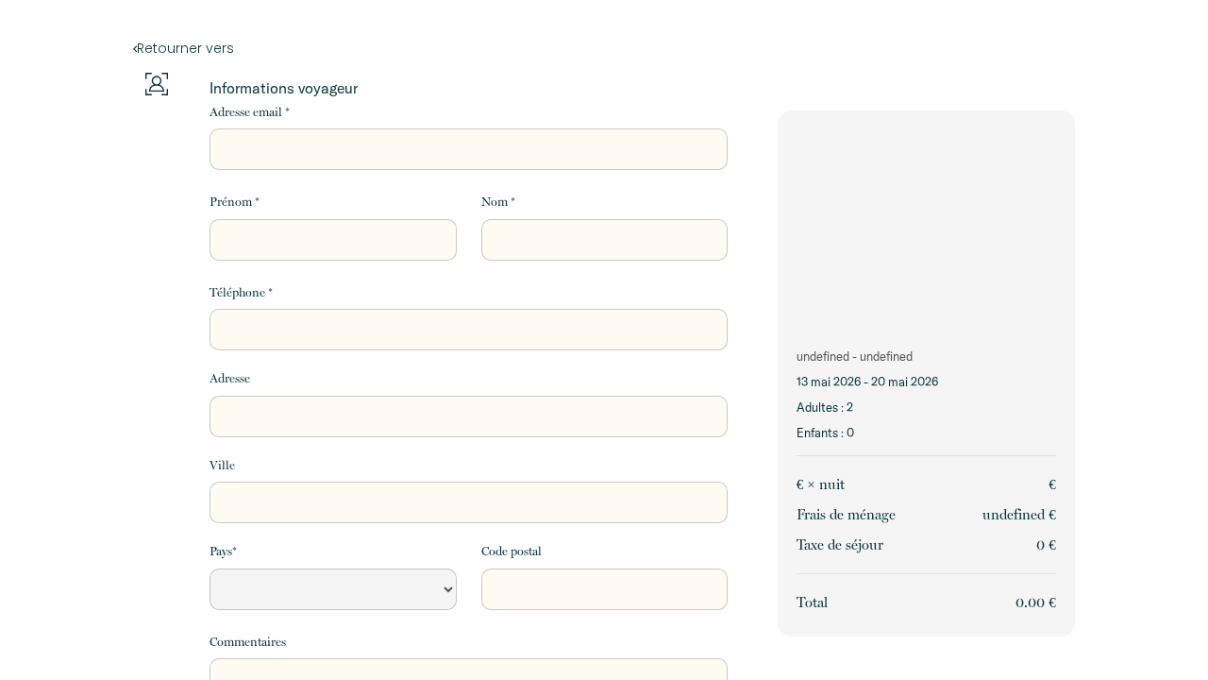
select select "Default select example"
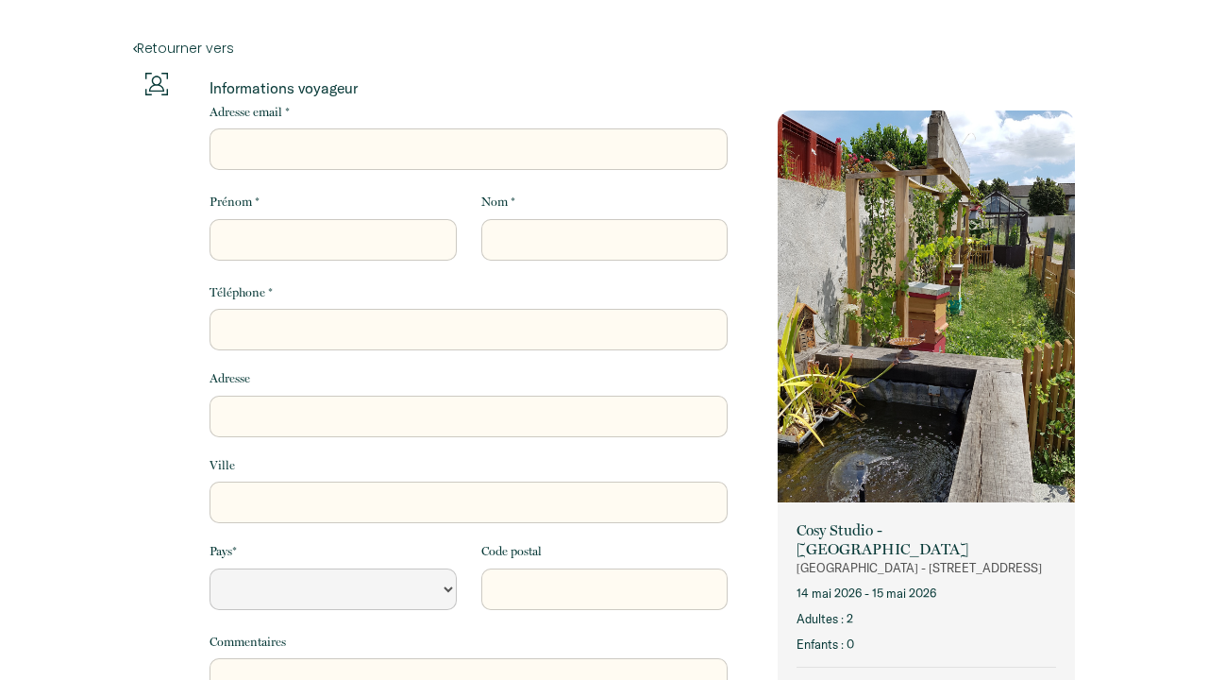
select select "Default select example"
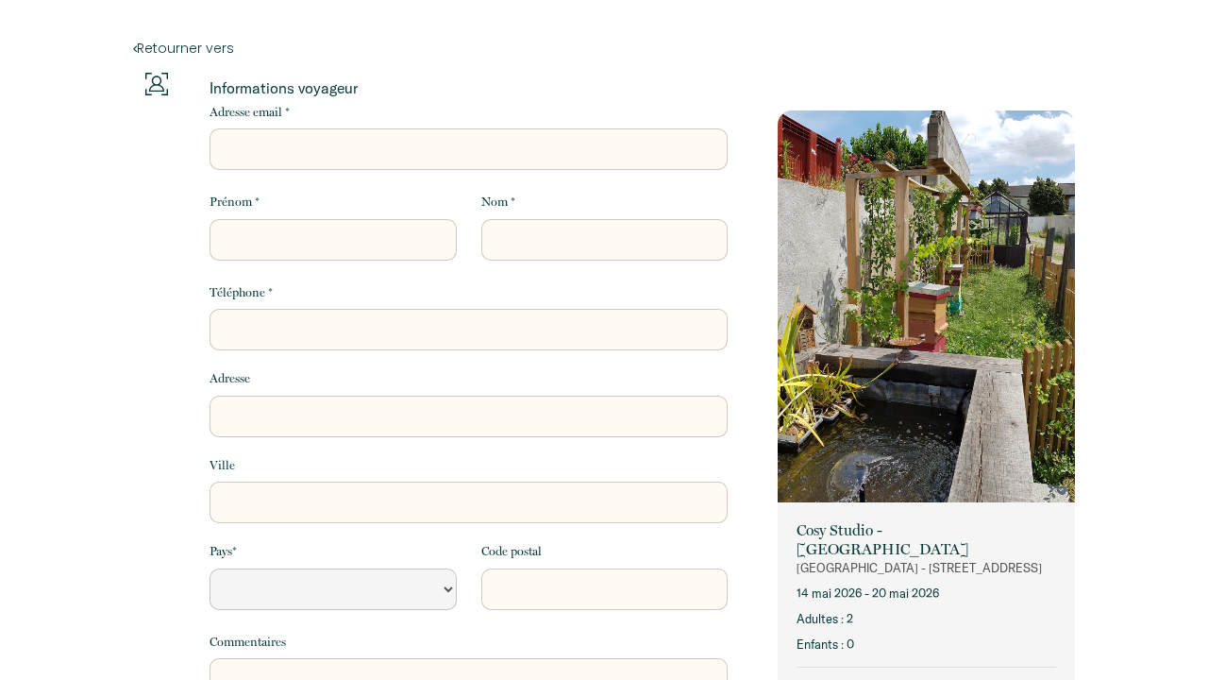
select select "Default select example"
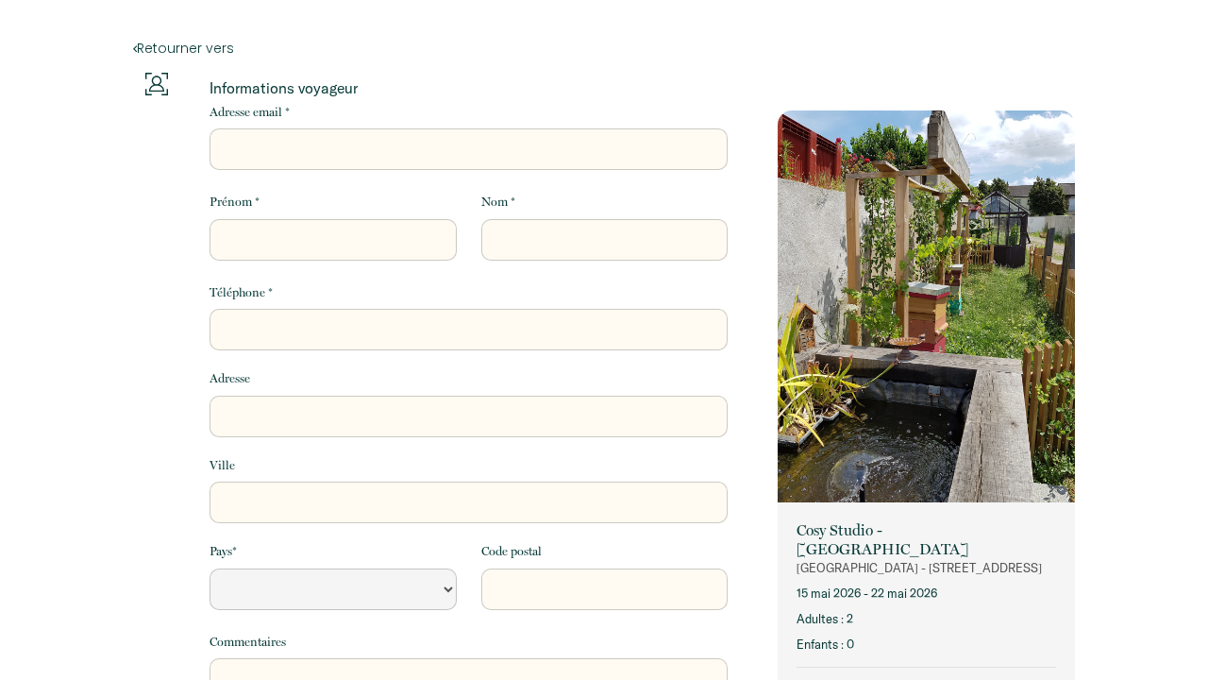
select select "Default select example"
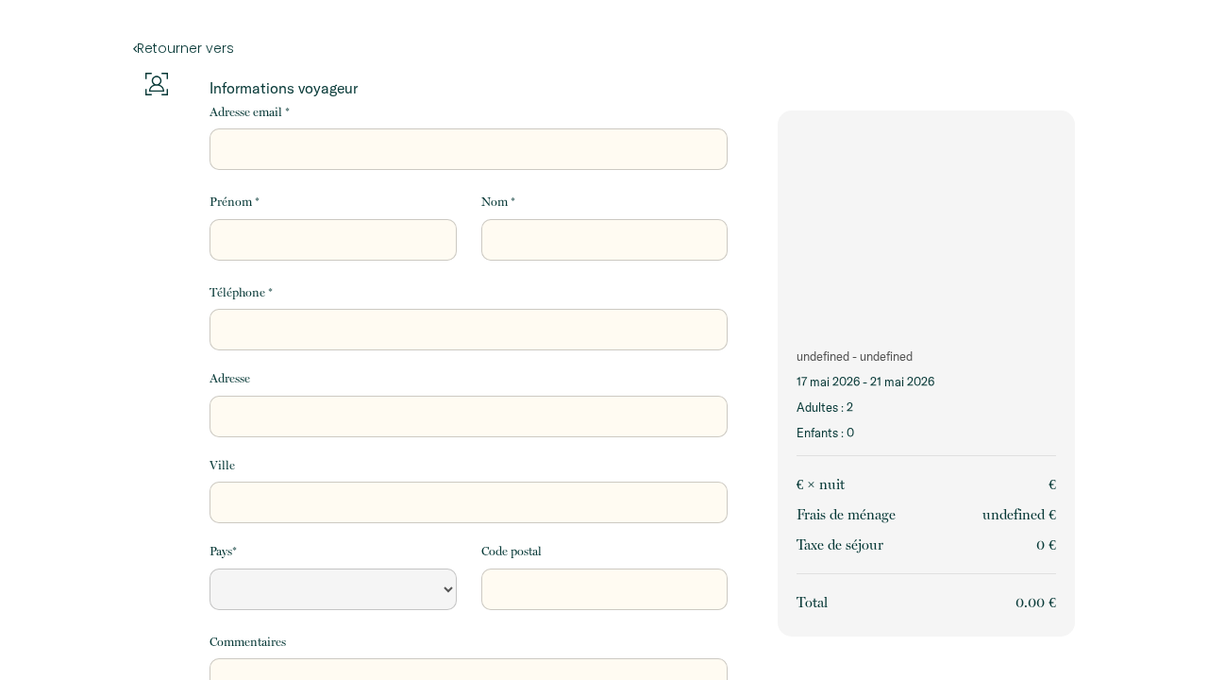
select select "Default select example"
